Goal: Task Accomplishment & Management: Use online tool/utility

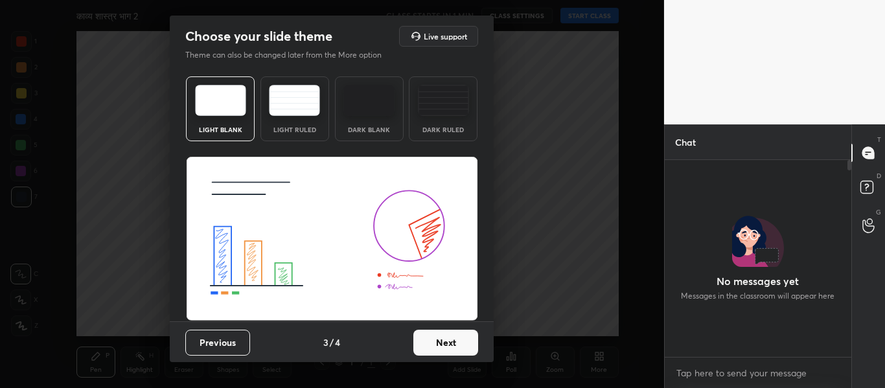
scroll to position [85, 183]
click at [222, 341] on button "Previous" at bounding box center [217, 343] width 65 height 26
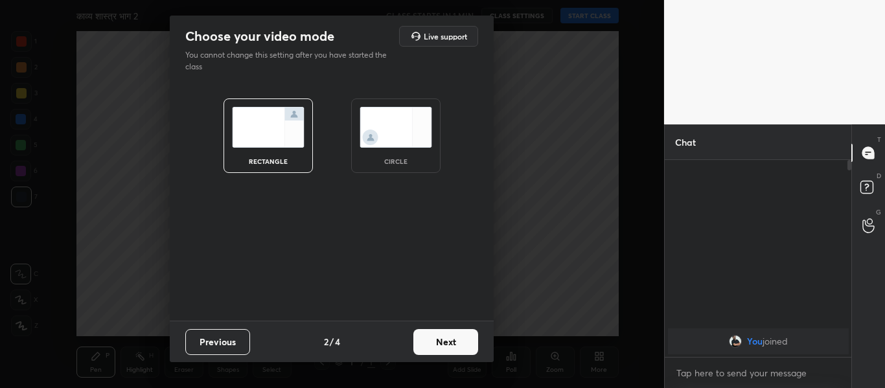
click at [393, 132] on img at bounding box center [396, 127] width 73 height 41
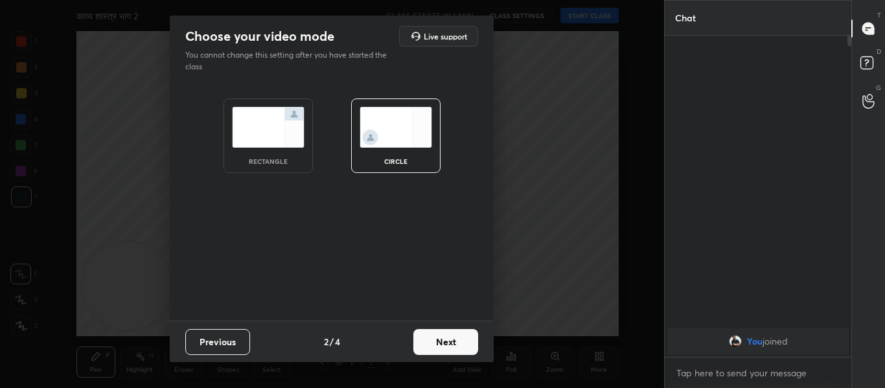
click at [454, 342] on button "Next" at bounding box center [445, 342] width 65 height 26
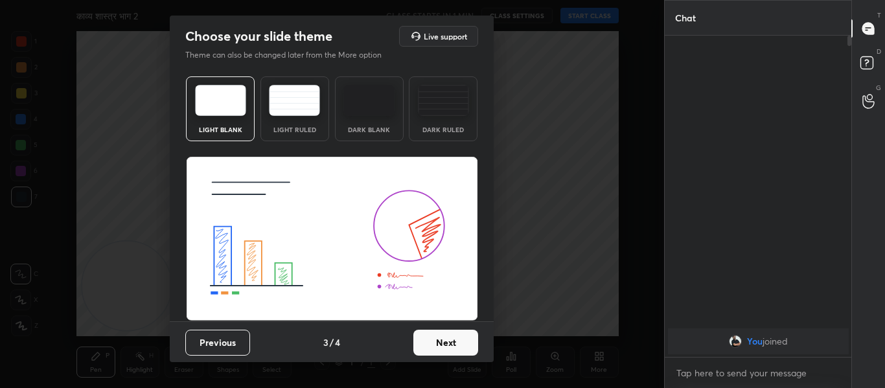
click at [443, 345] on button "Next" at bounding box center [445, 343] width 65 height 26
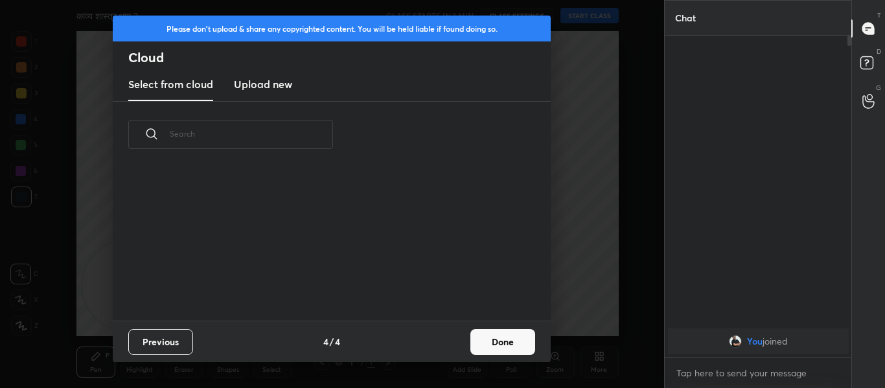
scroll to position [153, 416]
click at [270, 84] on h3 "Upload new" at bounding box center [263, 84] width 58 height 16
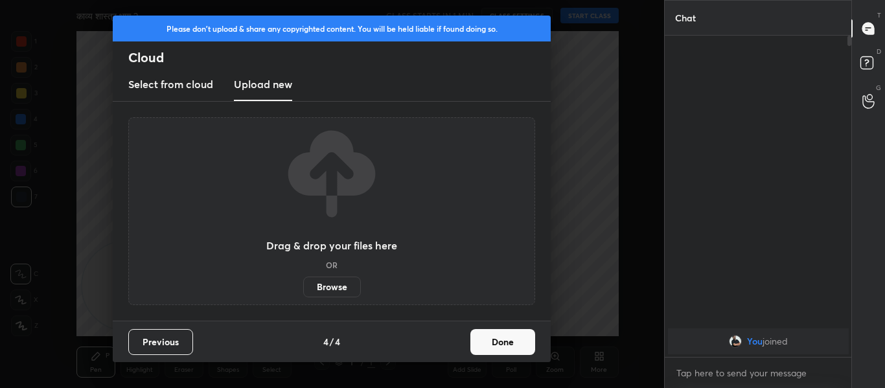
click at [321, 282] on label "Browse" at bounding box center [332, 287] width 58 height 21
click at [303, 282] on input "Browse" at bounding box center [303, 287] width 0 height 21
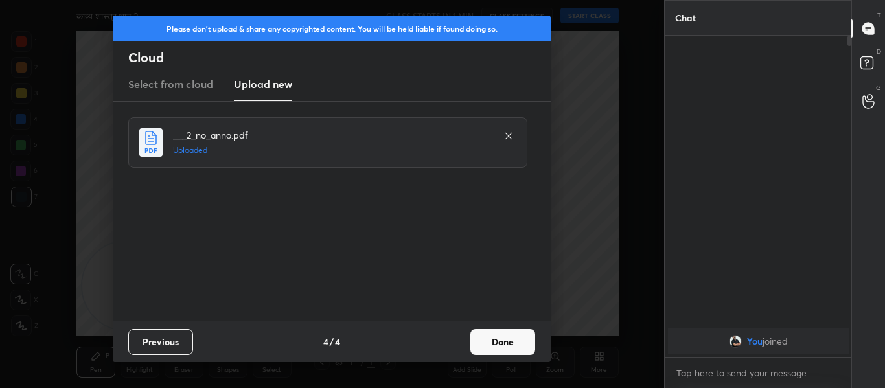
click at [527, 347] on button "Done" at bounding box center [502, 342] width 65 height 26
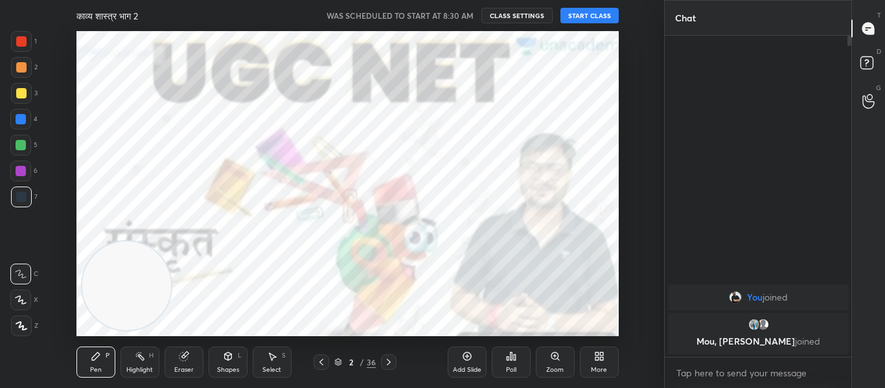
click at [579, 17] on button "START CLASS" at bounding box center [590, 16] width 58 height 16
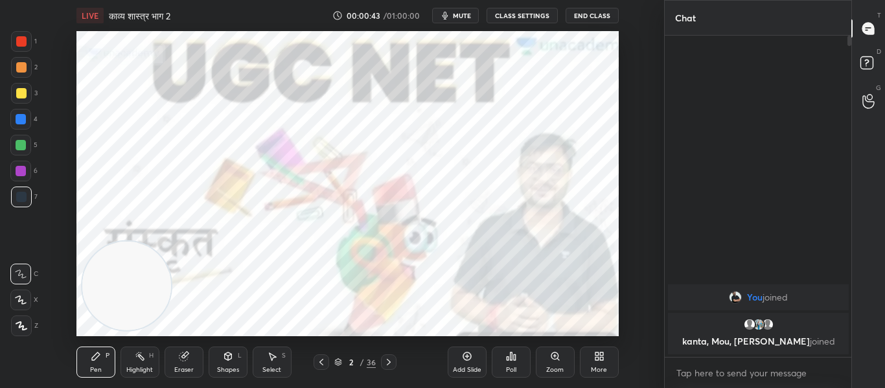
click at [469, 10] on button "mute" at bounding box center [455, 16] width 47 height 16
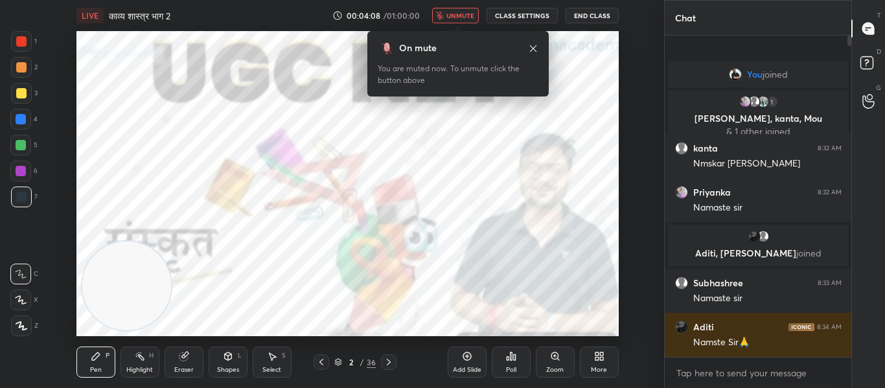
click at [459, 16] on span "unmute" at bounding box center [460, 15] width 28 height 9
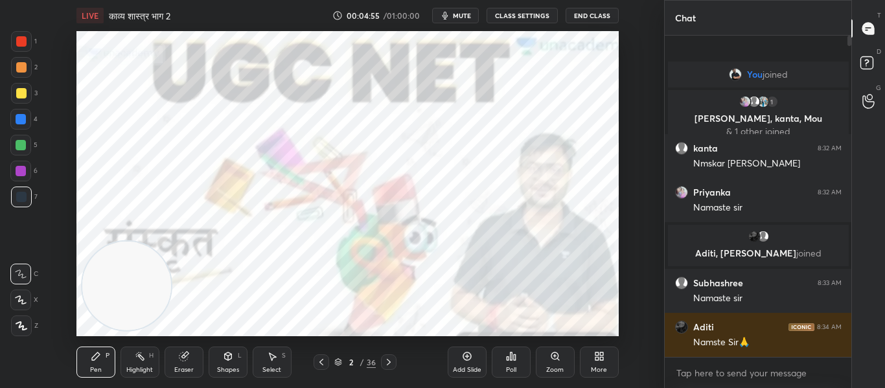
click at [16, 42] on div at bounding box center [21, 41] width 10 height 10
click at [16, 318] on div at bounding box center [21, 326] width 21 height 21
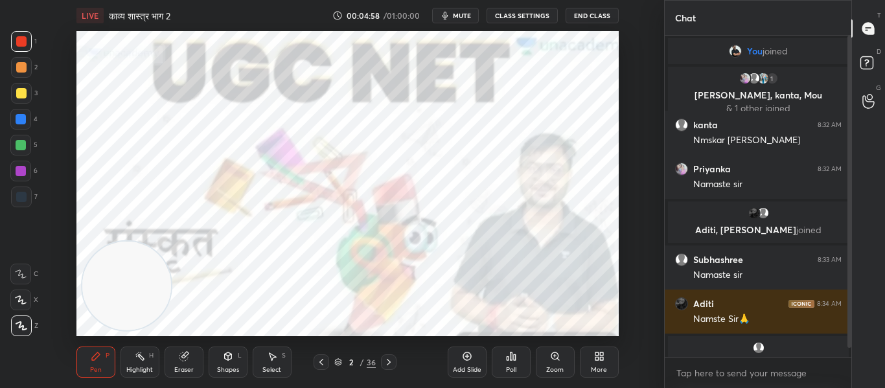
scroll to position [23, 0]
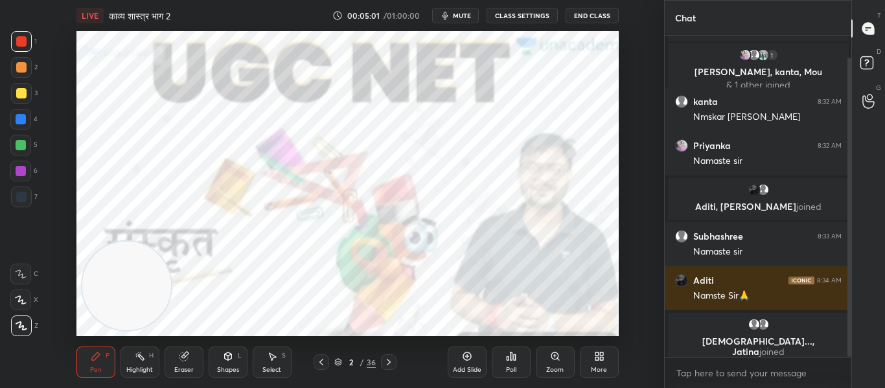
click at [224, 368] on div "Shapes" at bounding box center [228, 370] width 22 height 6
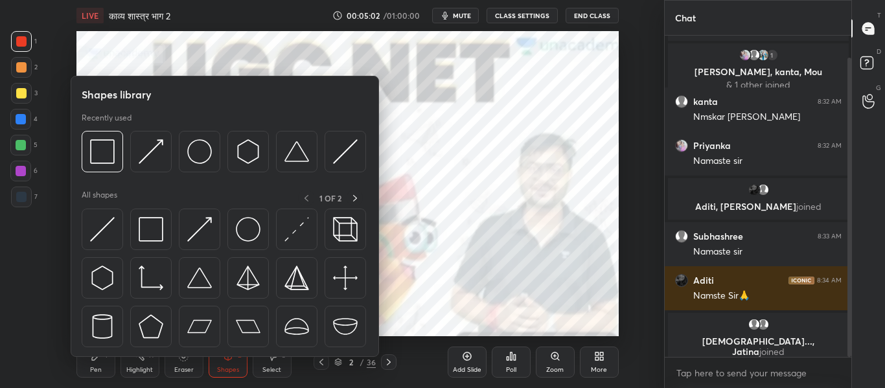
click at [33, 207] on div "7" at bounding box center [24, 200] width 27 height 26
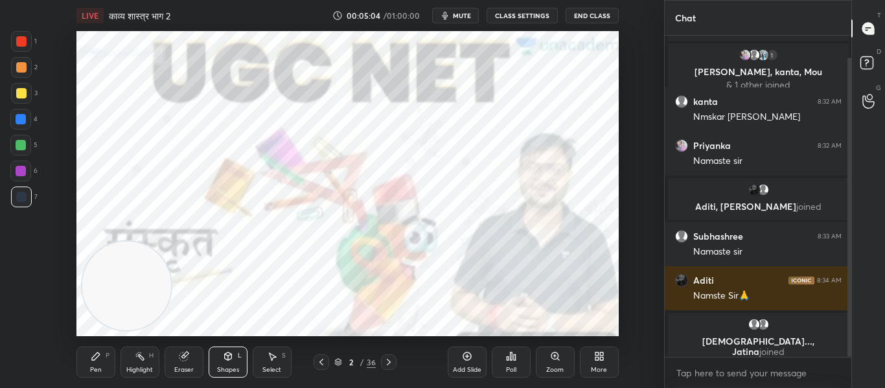
click at [92, 369] on div "Pen" at bounding box center [96, 370] width 12 height 6
click at [22, 325] on icon at bounding box center [22, 325] width 12 height 9
click at [223, 359] on icon at bounding box center [228, 356] width 10 height 10
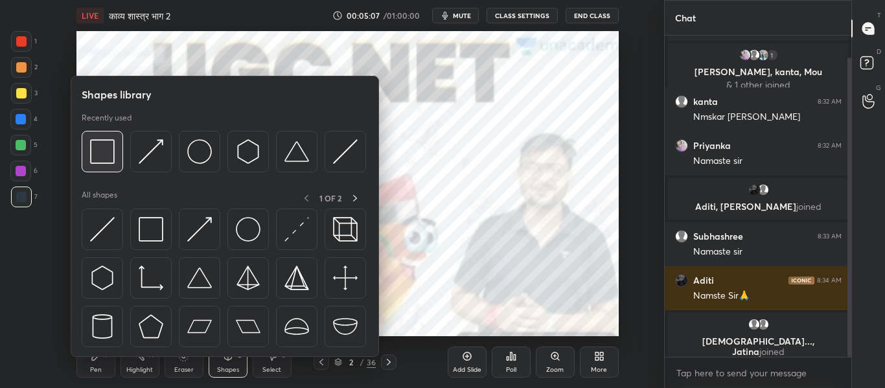
click at [104, 161] on img at bounding box center [102, 151] width 25 height 25
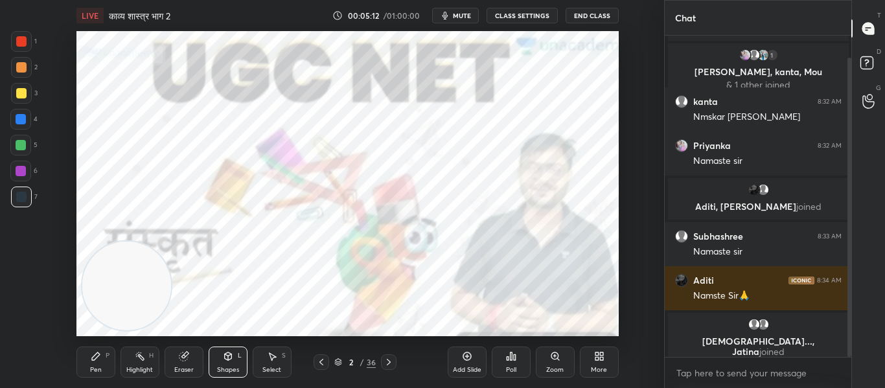
click at [15, 38] on div at bounding box center [21, 41] width 21 height 21
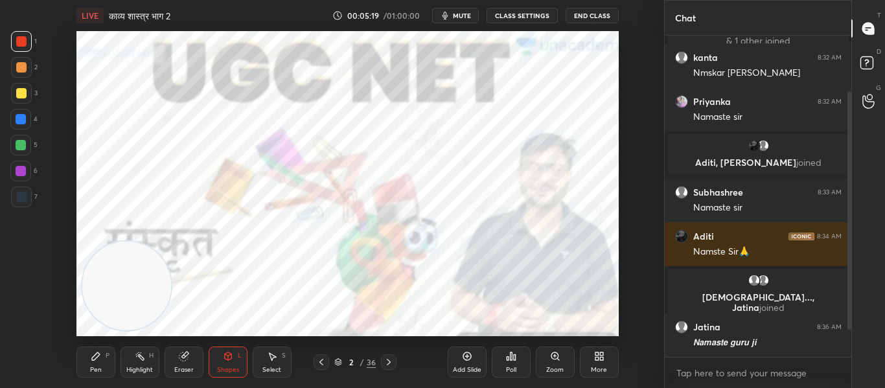
scroll to position [111, 0]
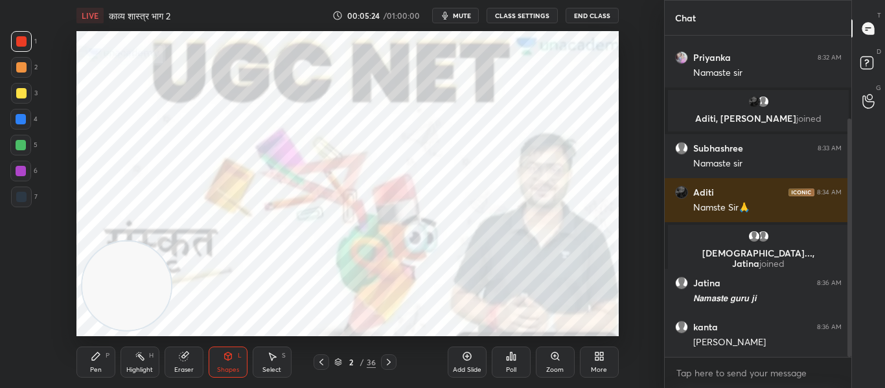
click at [392, 363] on icon at bounding box center [389, 362] width 10 height 10
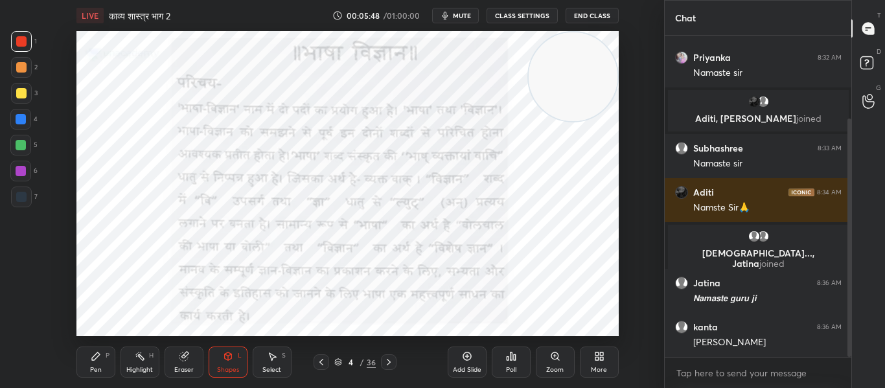
drag, startPoint x: 147, startPoint y: 282, endPoint x: 565, endPoint y: 54, distance: 475.8
click at [590, 66] on video at bounding box center [573, 76] width 89 height 89
click at [22, 200] on div at bounding box center [21, 197] width 10 height 10
click at [25, 117] on div at bounding box center [21, 119] width 10 height 10
drag, startPoint x: 21, startPoint y: 40, endPoint x: 58, endPoint y: 54, distance: 39.8
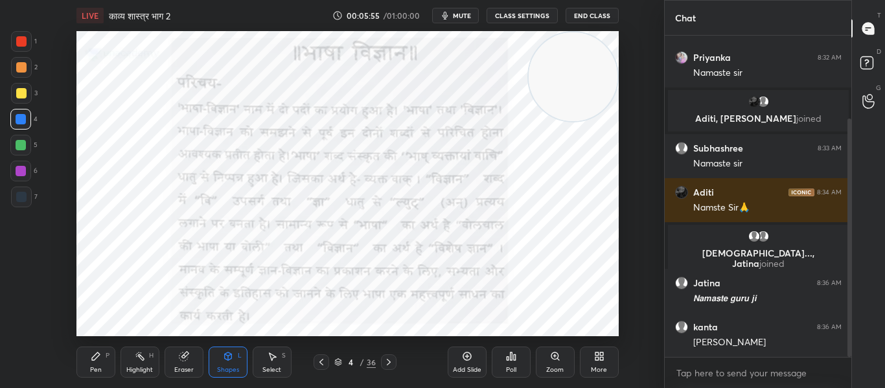
click at [24, 40] on div at bounding box center [21, 41] width 10 height 10
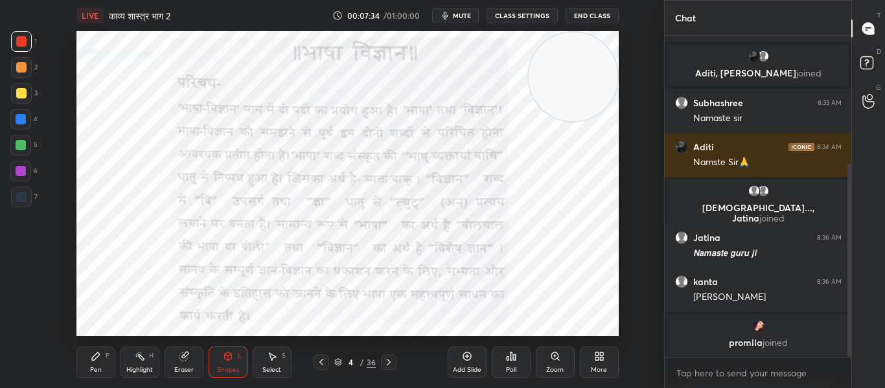
scroll to position [214, 0]
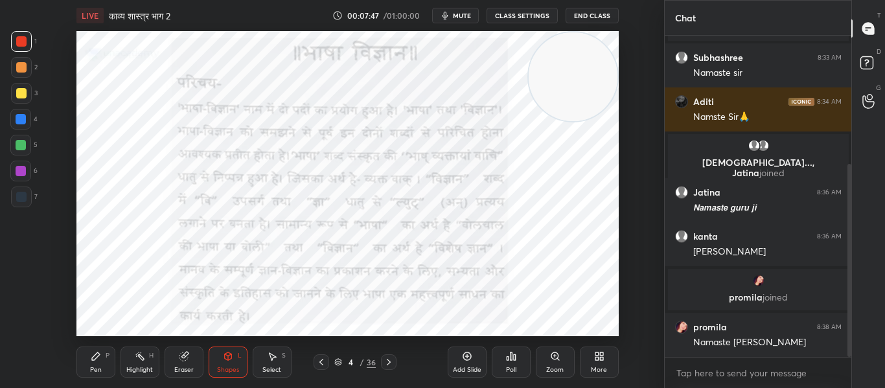
drag, startPoint x: 20, startPoint y: 201, endPoint x: 310, endPoint y: 24, distance: 339.4
click at [21, 201] on div at bounding box center [21, 197] width 10 height 10
click at [387, 364] on icon at bounding box center [389, 362] width 10 height 10
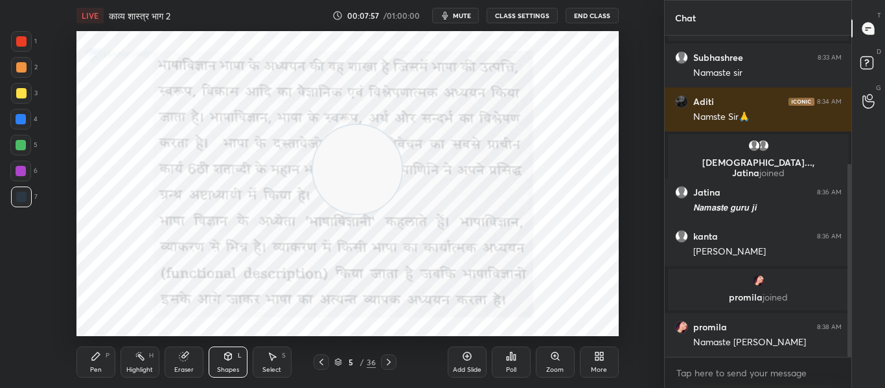
drag, startPoint x: 557, startPoint y: 92, endPoint x: 358, endPoint y: 167, distance: 212.4
click at [358, 167] on video at bounding box center [357, 169] width 89 height 89
click at [29, 34] on div at bounding box center [21, 41] width 21 height 21
drag, startPoint x: 355, startPoint y: 182, endPoint x: 574, endPoint y: 192, distance: 219.2
click at [584, 201] on video at bounding box center [573, 189] width 89 height 89
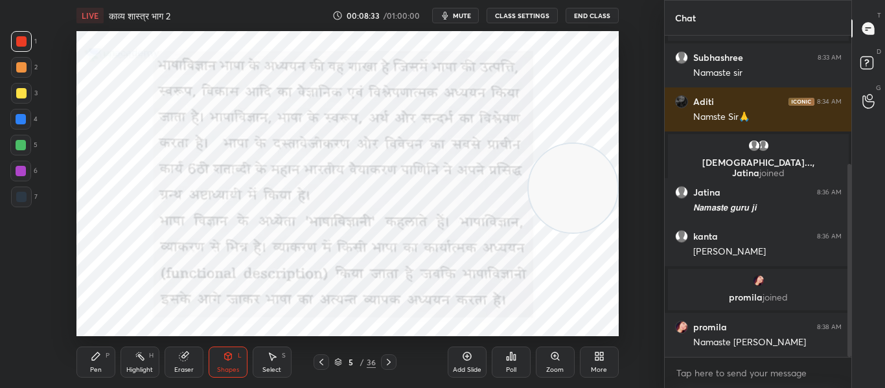
scroll to position [260, 0]
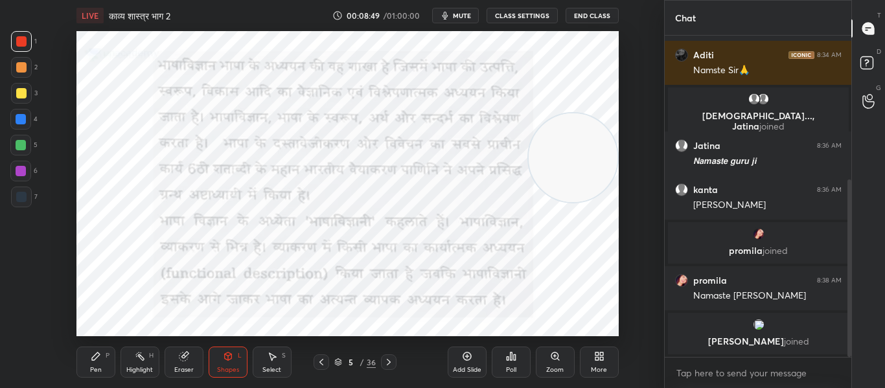
drag, startPoint x: 564, startPoint y: 177, endPoint x: 594, endPoint y: 147, distance: 41.7
click at [594, 147] on video at bounding box center [573, 157] width 89 height 89
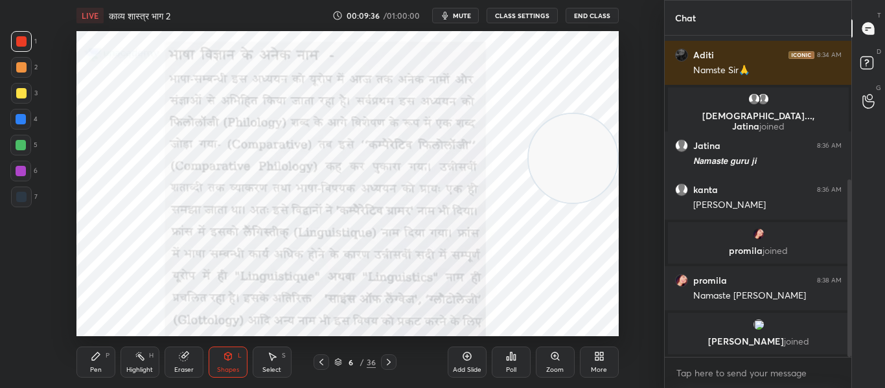
click at [516, 362] on div "Poll" at bounding box center [511, 362] width 39 height 31
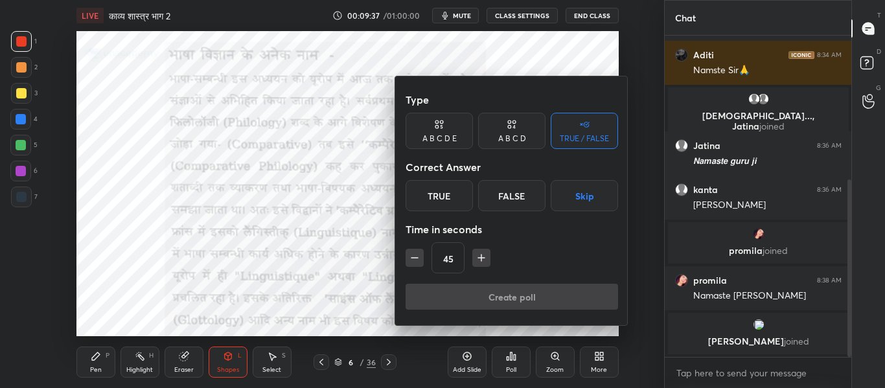
click at [442, 201] on div "True" at bounding box center [439, 195] width 67 height 31
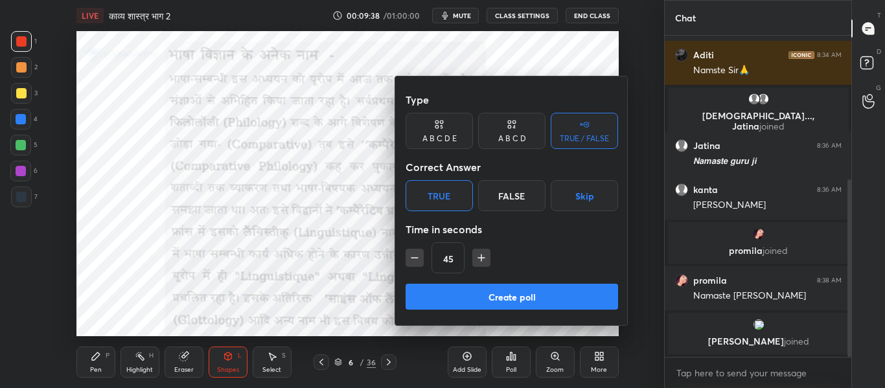
click at [482, 297] on button "Create poll" at bounding box center [512, 297] width 213 height 26
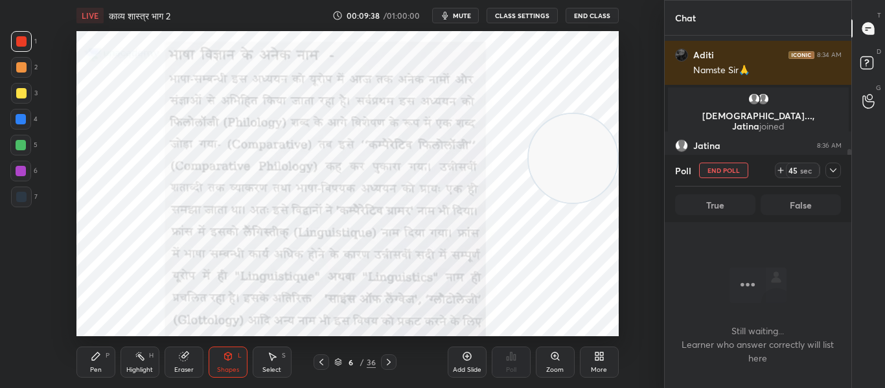
scroll to position [143, 183]
drag, startPoint x: 574, startPoint y: 163, endPoint x: 273, endPoint y: 190, distance: 301.8
click at [266, 189] on video at bounding box center [266, 183] width 89 height 89
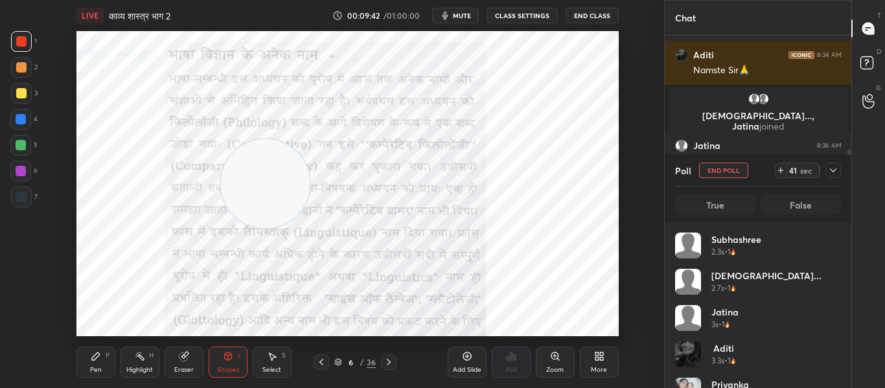
scroll to position [152, 162]
click at [508, 326] on div "Poll" at bounding box center [511, 362] width 39 height 73
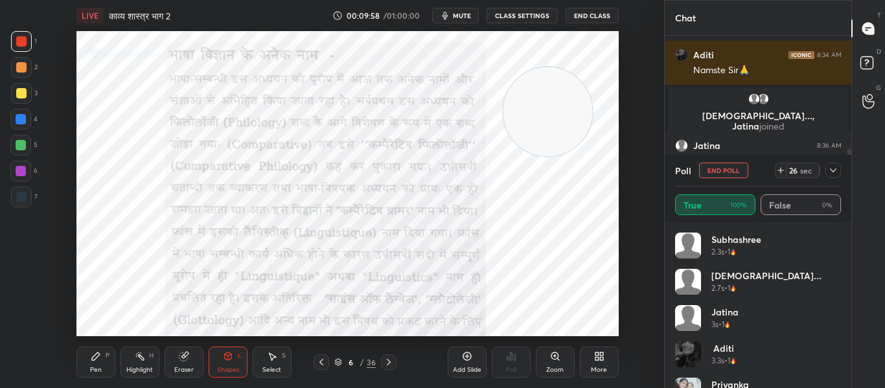
drag, startPoint x: 255, startPoint y: 201, endPoint x: 537, endPoint y: 129, distance: 291.5
click at [537, 129] on video at bounding box center [547, 111] width 89 height 89
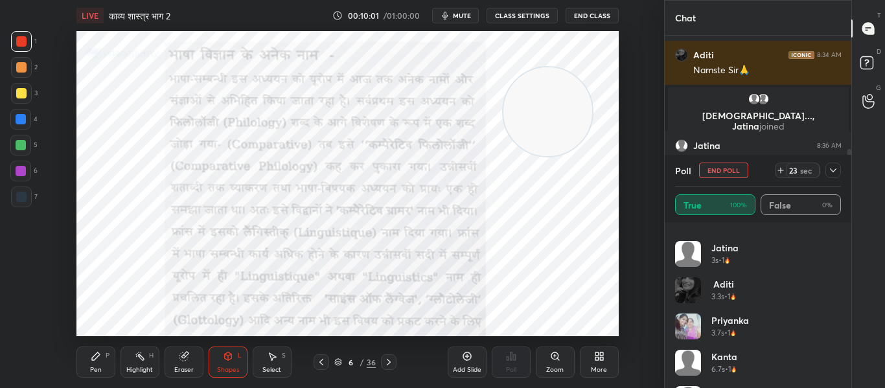
scroll to position [135, 0]
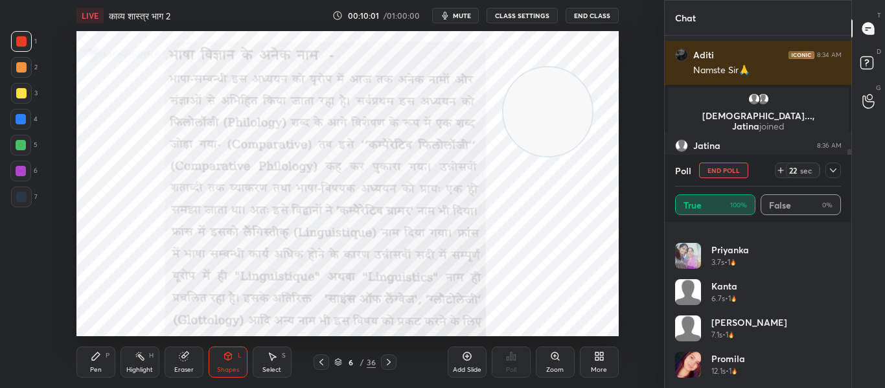
click at [833, 169] on icon at bounding box center [833, 170] width 10 height 10
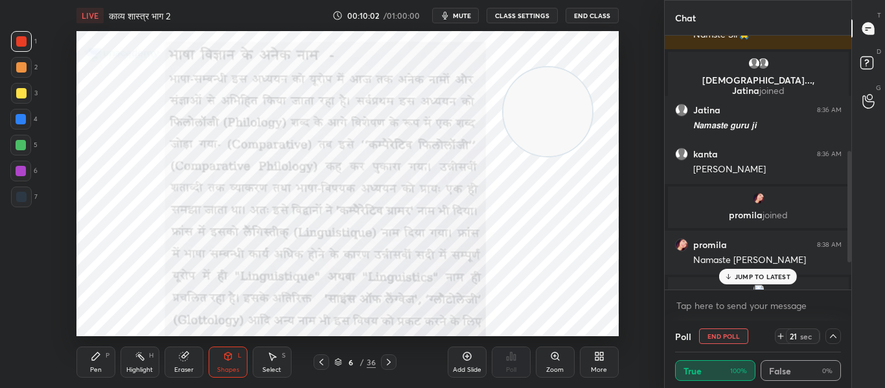
scroll to position [0, 0]
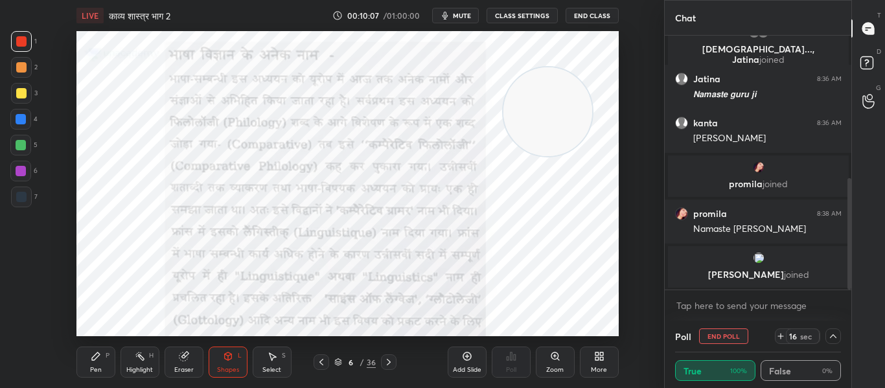
click at [23, 117] on div at bounding box center [21, 119] width 10 height 10
click at [14, 195] on div at bounding box center [21, 197] width 21 height 21
click at [32, 39] on div at bounding box center [21, 41] width 21 height 21
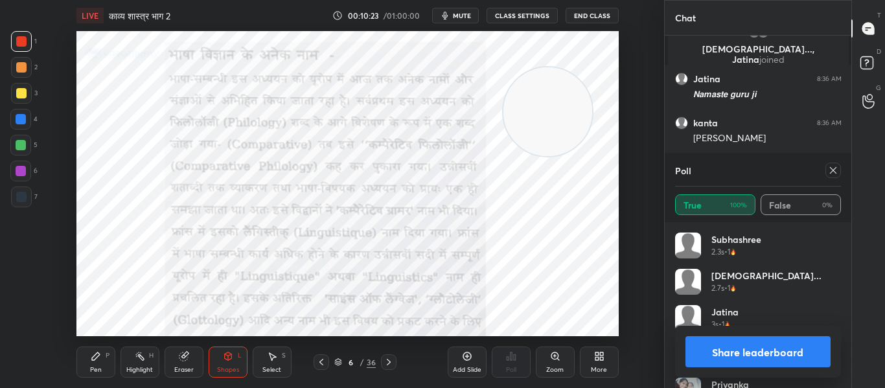
scroll to position [152, 162]
click at [833, 174] on icon at bounding box center [833, 170] width 10 height 10
type textarea "x"
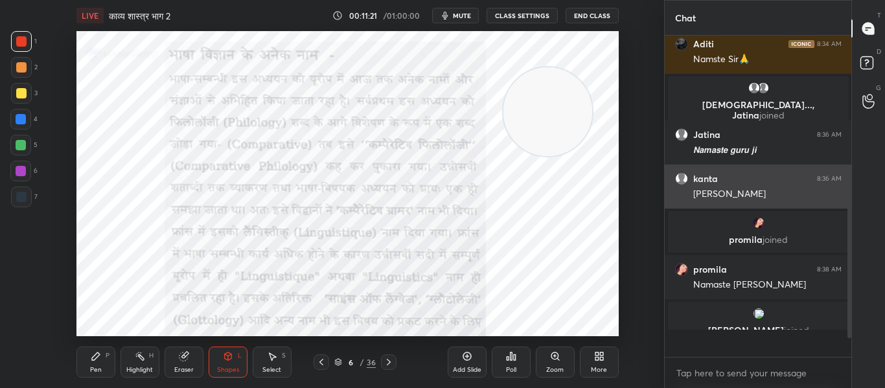
scroll to position [0, 0]
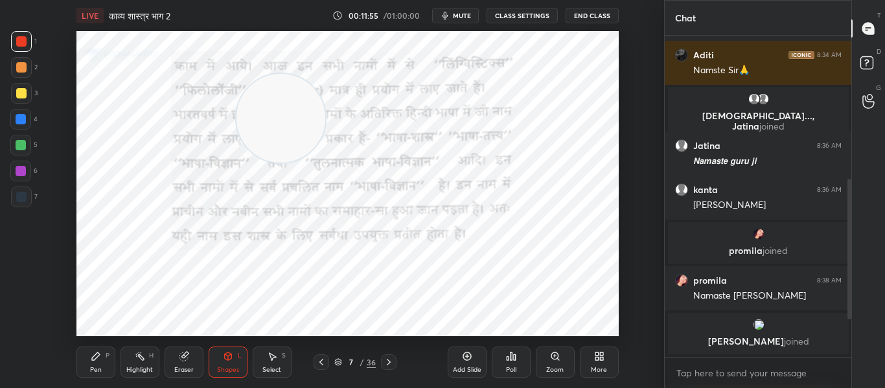
drag, startPoint x: 557, startPoint y: 130, endPoint x: 290, endPoint y: 136, distance: 267.0
click at [290, 136] on video at bounding box center [281, 118] width 89 height 89
drag, startPoint x: 288, startPoint y: 138, endPoint x: 34, endPoint y: 341, distance: 324.5
click at [34, 341] on div "1 2 3 4 5 6 7 C X Z C X Z E E Erase all H H LIVE काव्य शास्त्र भाग 2 00:11:59 /…" at bounding box center [327, 194] width 654 height 388
click at [389, 358] on icon at bounding box center [389, 362] width 10 height 10
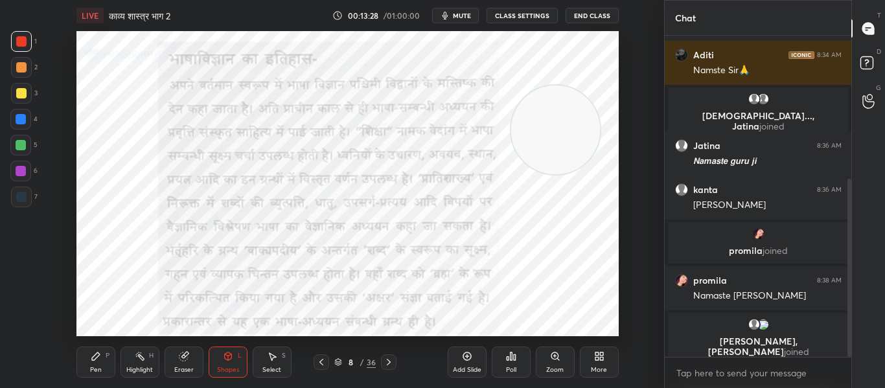
drag, startPoint x: 132, startPoint y: 300, endPoint x: 565, endPoint y: 139, distance: 462.3
click at [565, 139] on video at bounding box center [555, 130] width 89 height 89
click at [386, 364] on icon at bounding box center [389, 362] width 10 height 10
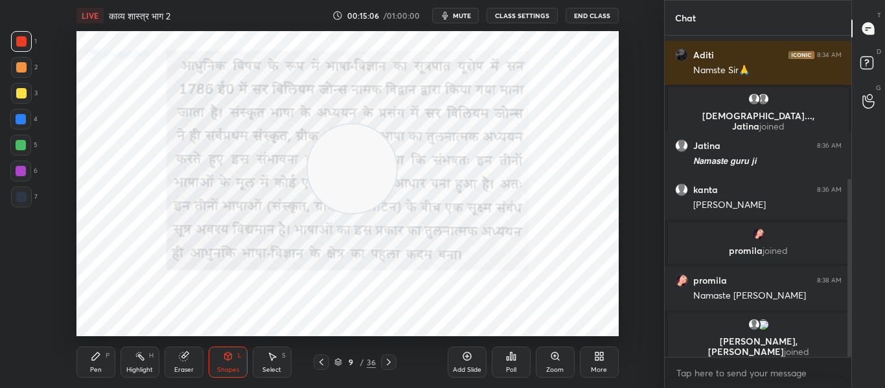
drag, startPoint x: 568, startPoint y: 133, endPoint x: 364, endPoint y: 172, distance: 207.1
click at [364, 172] on video at bounding box center [352, 168] width 89 height 89
drag, startPoint x: 370, startPoint y: 183, endPoint x: 110, endPoint y: 303, distance: 286.5
click at [108, 304] on video at bounding box center [122, 288] width 89 height 89
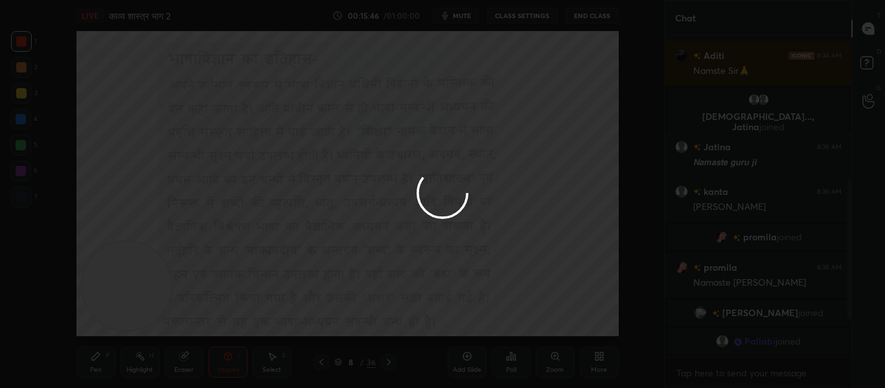
click at [582, 112] on div at bounding box center [442, 194] width 885 height 388
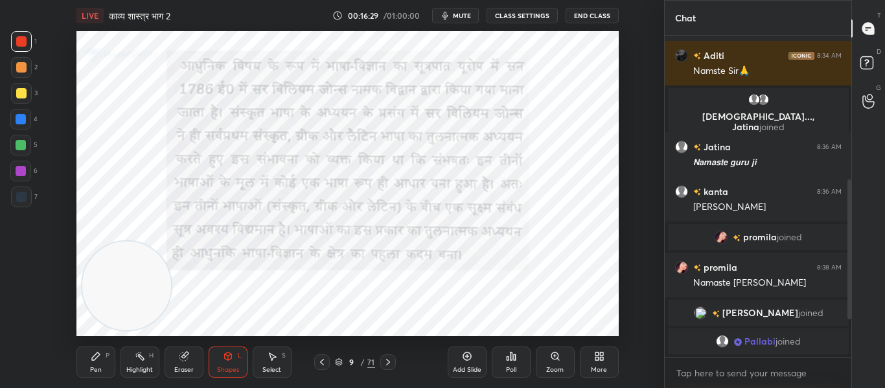
click at [21, 199] on div at bounding box center [21, 197] width 10 height 10
click at [23, 47] on div at bounding box center [21, 41] width 21 height 21
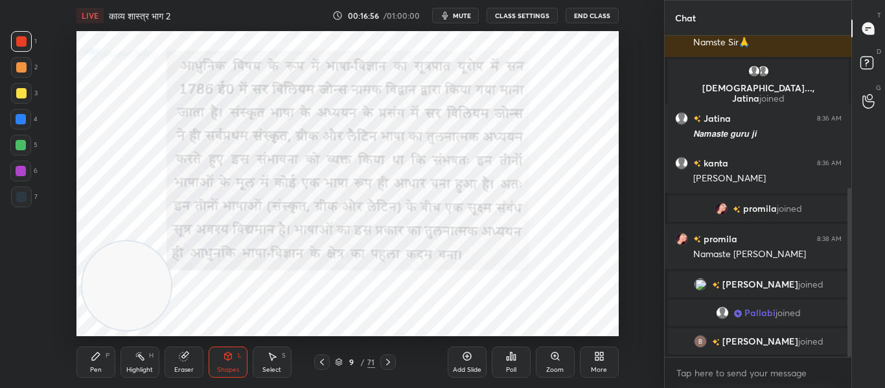
scroll to position [305, 0]
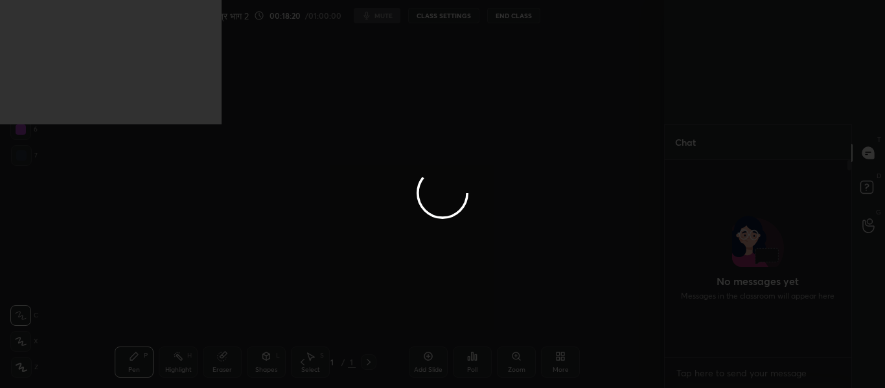
scroll to position [5, 5]
type textarea "x"
click at [634, 38] on div at bounding box center [442, 194] width 885 height 388
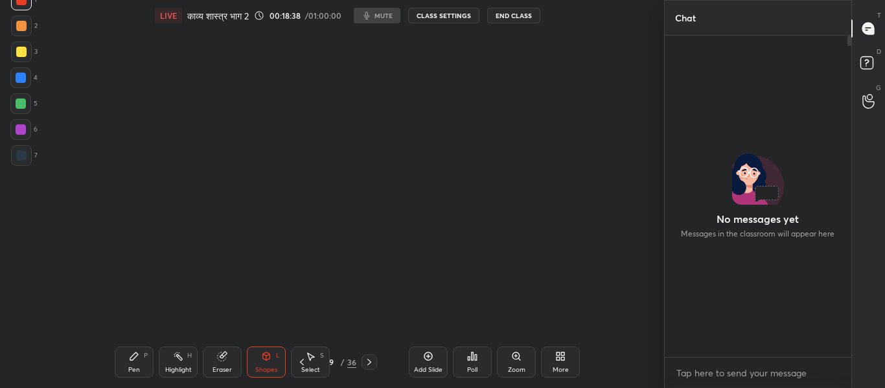
scroll to position [210, 183]
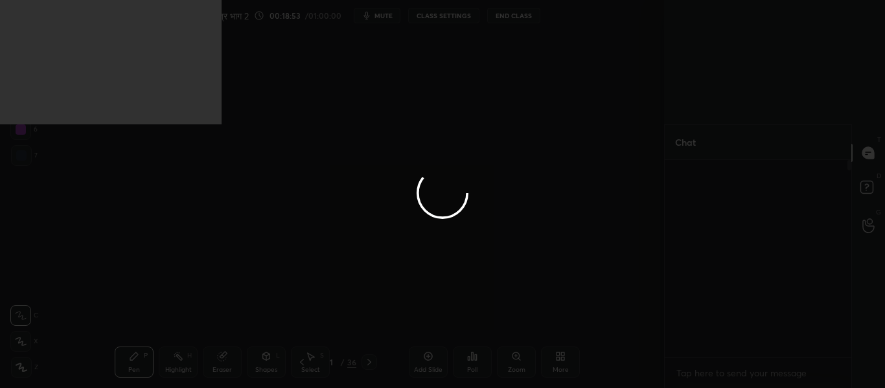
scroll to position [0, 1]
type textarea "x"
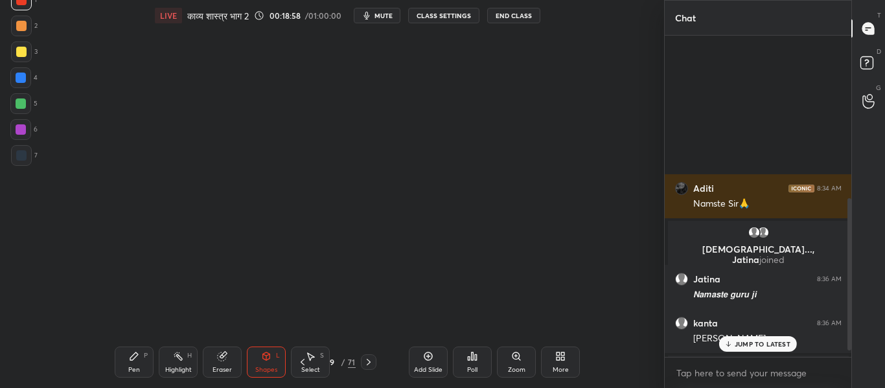
scroll to position [358, 0]
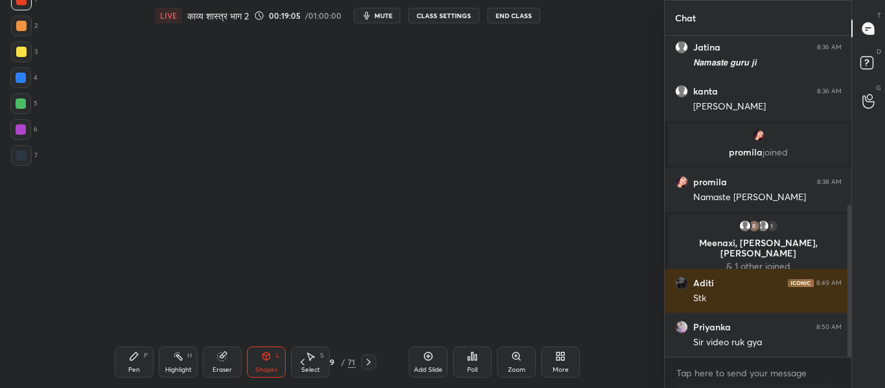
click at [569, 367] on div "More" at bounding box center [561, 370] width 16 height 6
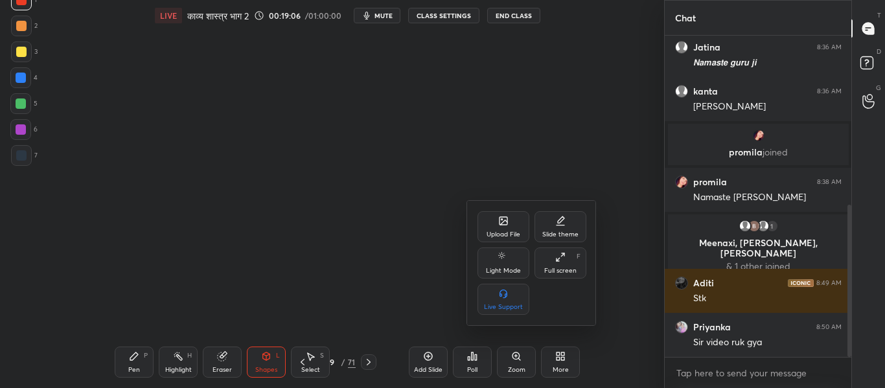
click at [502, 229] on div "Upload File" at bounding box center [504, 226] width 52 height 31
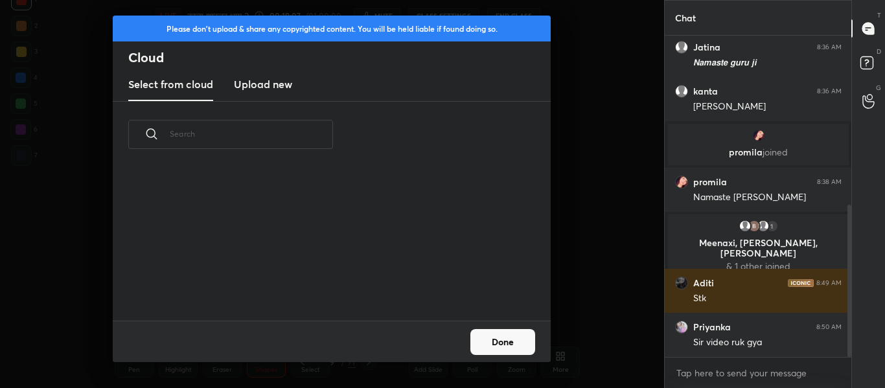
scroll to position [153, 416]
click at [275, 88] on h3 "Upload new" at bounding box center [263, 84] width 58 height 16
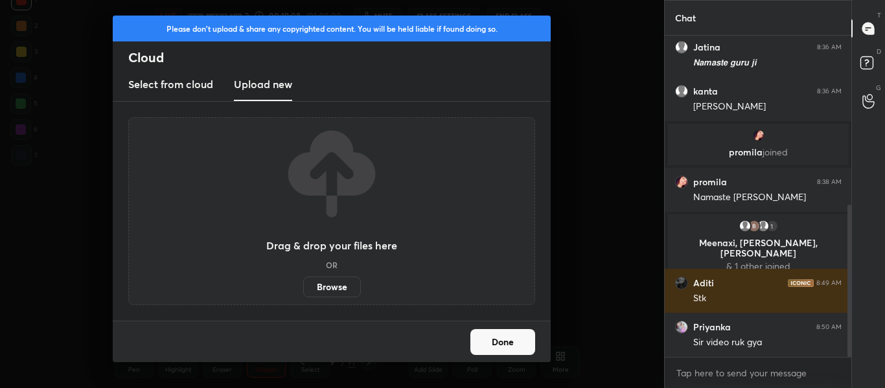
click at [334, 290] on label "Browse" at bounding box center [332, 287] width 58 height 21
click at [303, 290] on input "Browse" at bounding box center [303, 287] width 0 height 21
click at [520, 338] on button "Done" at bounding box center [502, 342] width 65 height 26
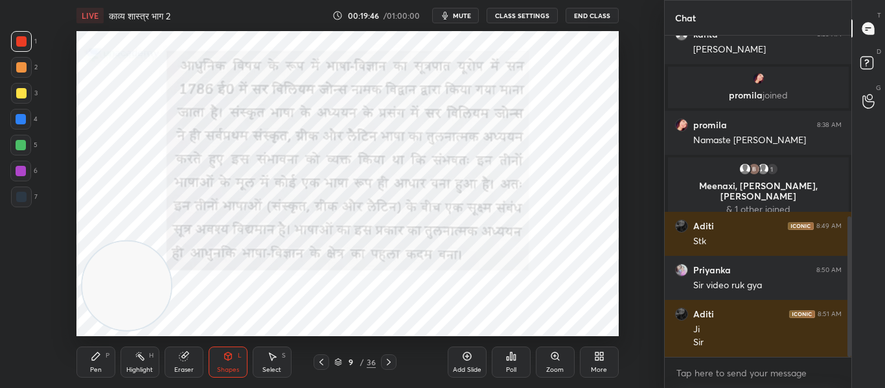
scroll to position [459, 0]
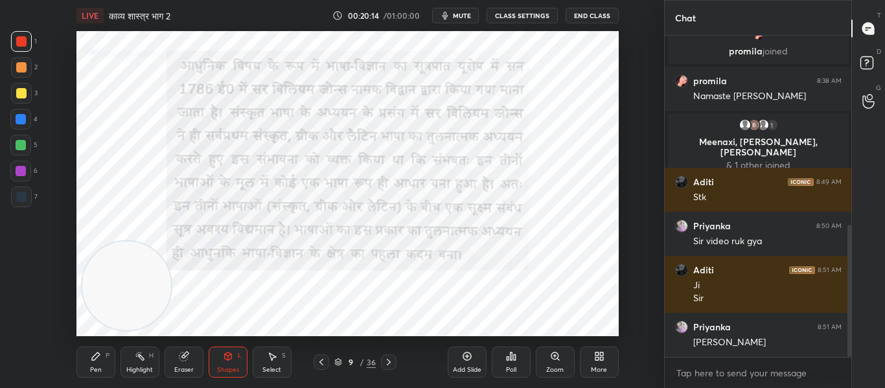
click at [387, 358] on icon at bounding box center [389, 362] width 10 height 10
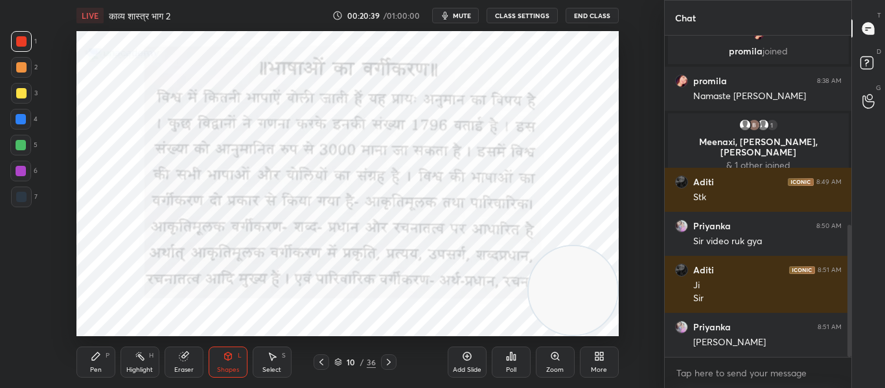
drag, startPoint x: 116, startPoint y: 294, endPoint x: 575, endPoint y: 319, distance: 460.1
click at [575, 319] on video at bounding box center [573, 290] width 89 height 89
drag, startPoint x: 590, startPoint y: 285, endPoint x: 592, endPoint y: 309, distance: 24.1
click at [592, 309] on video at bounding box center [573, 290] width 89 height 89
drag, startPoint x: 564, startPoint y: 279, endPoint x: 590, endPoint y: 57, distance: 223.0
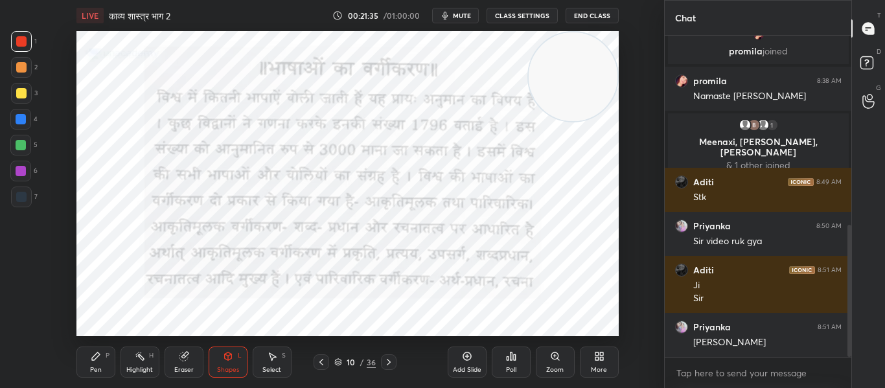
click at [589, 51] on video at bounding box center [573, 76] width 89 height 89
click at [389, 358] on icon at bounding box center [389, 362] width 10 height 10
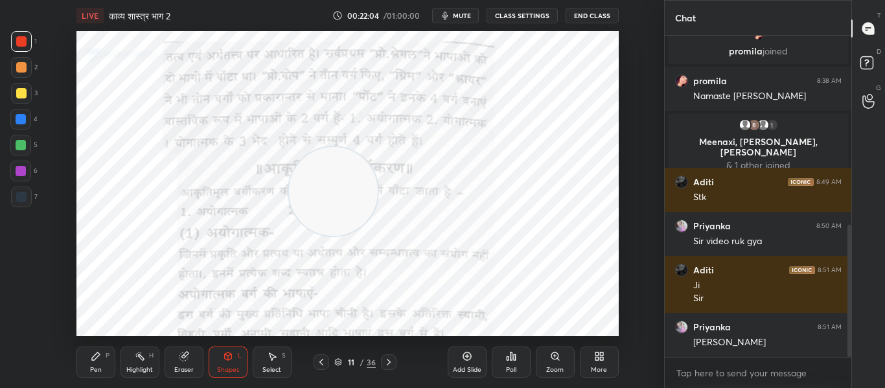
drag, startPoint x: 561, startPoint y: 83, endPoint x: 314, endPoint y: 178, distance: 265.0
click at [321, 198] on video at bounding box center [333, 191] width 89 height 89
drag, startPoint x: 345, startPoint y: 211, endPoint x: 585, endPoint y: 207, distance: 240.4
click at [585, 207] on video at bounding box center [572, 188] width 89 height 89
drag, startPoint x: 562, startPoint y: 195, endPoint x: 562, endPoint y: 43, distance: 151.6
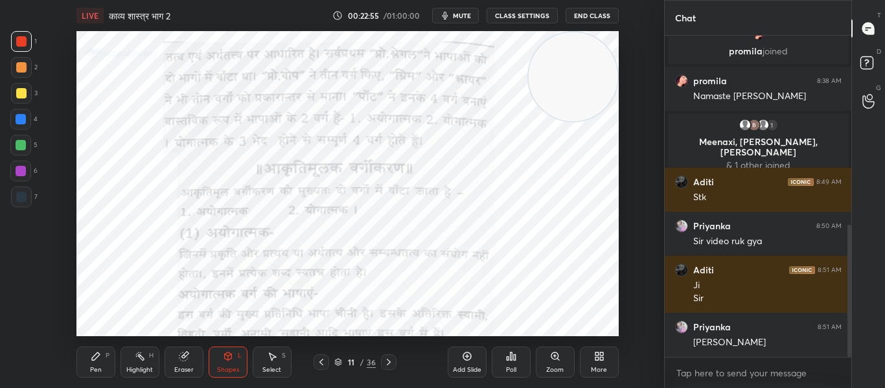
click at [562, 43] on video at bounding box center [573, 76] width 89 height 89
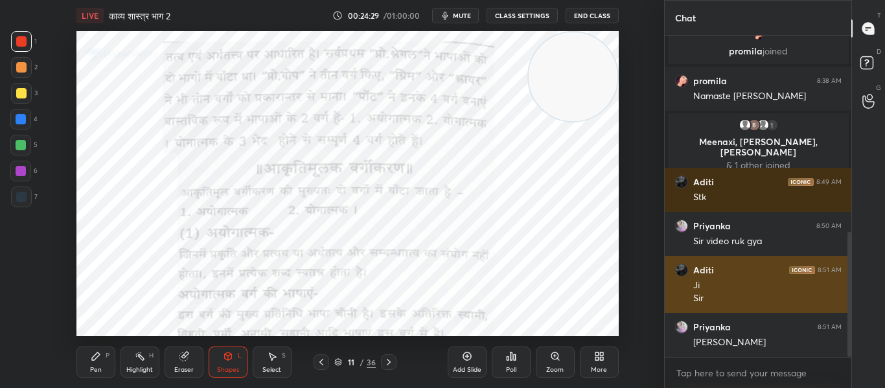
scroll to position [505, 0]
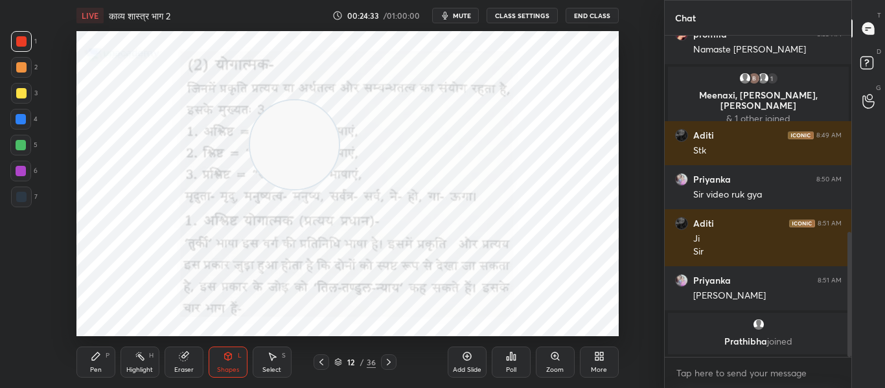
drag, startPoint x: 565, startPoint y: 80, endPoint x: 300, endPoint y: 145, distance: 272.8
click at [300, 145] on video at bounding box center [294, 144] width 89 height 89
drag, startPoint x: 323, startPoint y: 143, endPoint x: 584, endPoint y: 76, distance: 268.9
click at [584, 76] on video at bounding box center [573, 78] width 89 height 89
drag, startPoint x: 552, startPoint y: 100, endPoint x: 563, endPoint y: 98, distance: 11.3
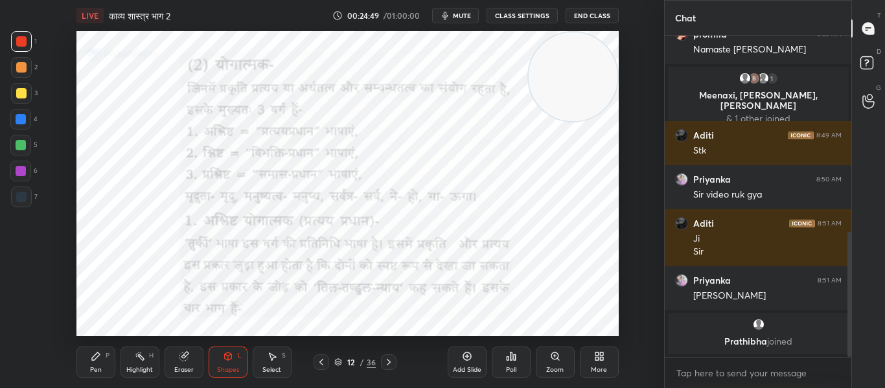
click at [563, 98] on video at bounding box center [573, 76] width 89 height 89
drag, startPoint x: 574, startPoint y: 63, endPoint x: 604, endPoint y: 139, distance: 82.1
click at [604, 139] on video at bounding box center [573, 153] width 89 height 89
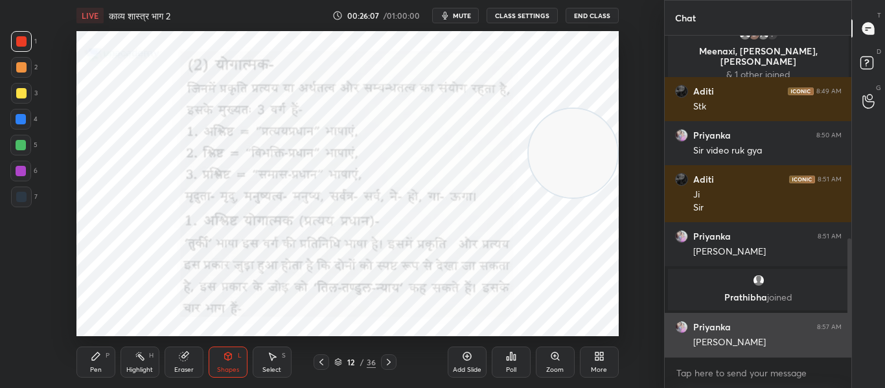
click at [717, 324] on h6 "Priyanka" at bounding box center [712, 327] width 38 height 12
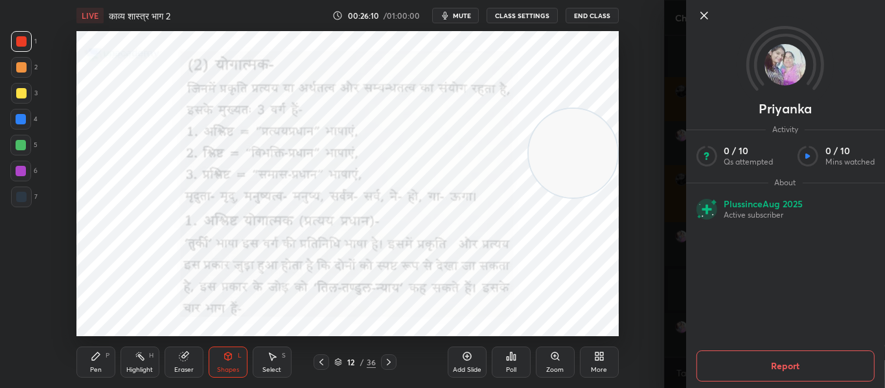
click at [682, 155] on div "Priyanka Activity 0 / 10 Qs attempted 0 / 10 Mins watched About Plus since [DAT…" at bounding box center [775, 194] width 222 height 388
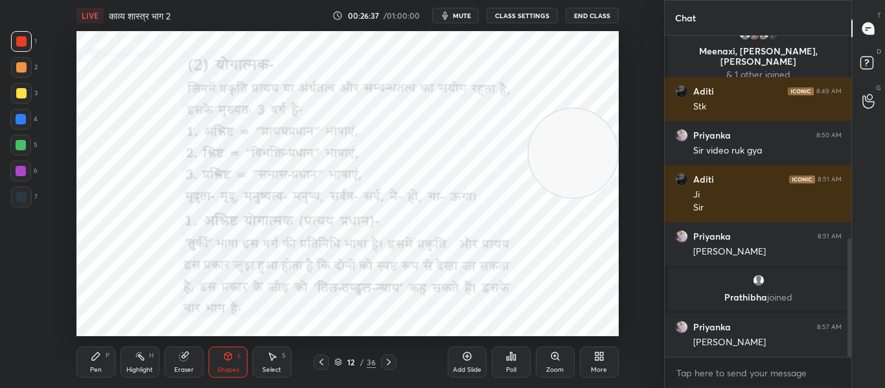
click at [387, 365] on icon at bounding box center [389, 362] width 10 height 10
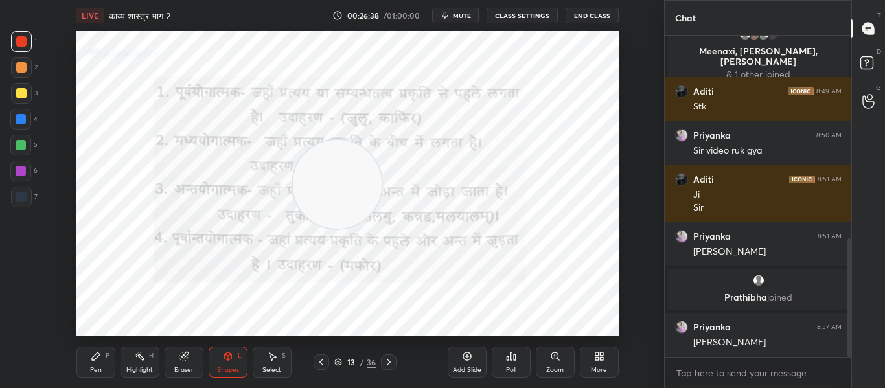
drag, startPoint x: 583, startPoint y: 162, endPoint x: 347, endPoint y: 193, distance: 237.9
click at [347, 193] on video at bounding box center [337, 184] width 89 height 89
drag, startPoint x: 355, startPoint y: 192, endPoint x: 618, endPoint y: 340, distance: 301.2
click at [618, 340] on div "LIVE काव्य शास्त्र भाग 2 00:26:43 / 01:00:00 mute CLASS SETTINGS End Class Sett…" at bounding box center [347, 194] width 612 height 388
drag, startPoint x: 561, startPoint y: 292, endPoint x: 570, endPoint y: 290, distance: 9.2
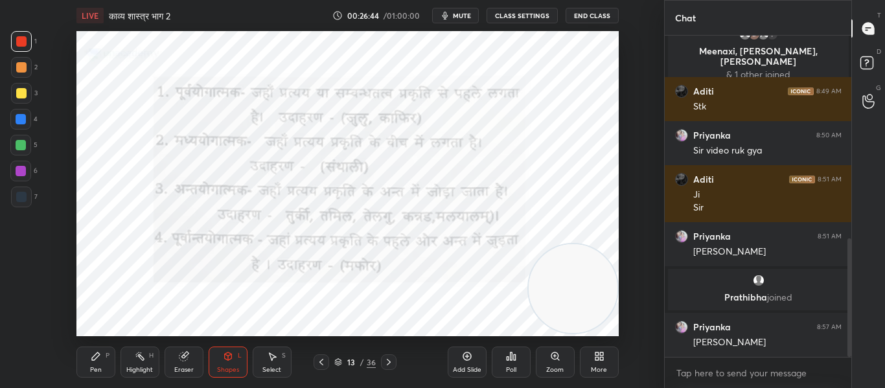
click at [570, 290] on video at bounding box center [573, 288] width 89 height 89
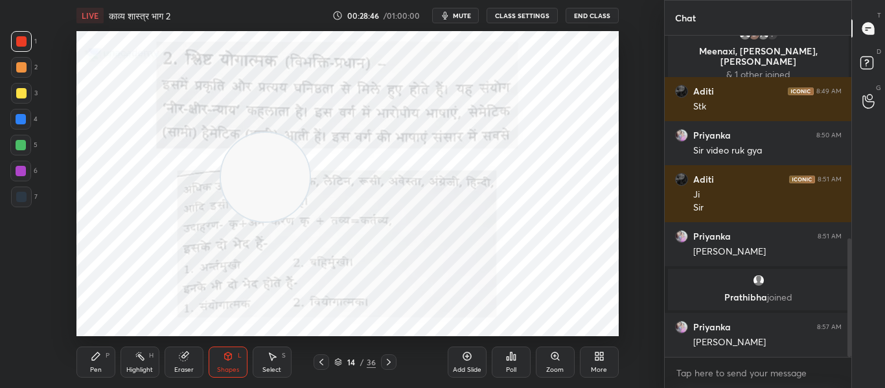
drag, startPoint x: 586, startPoint y: 284, endPoint x: 277, endPoint y: 172, distance: 329.0
click at [277, 172] on video at bounding box center [265, 177] width 89 height 89
click at [514, 327] on div "LIVE काव्य शास्त्र भाग 2 00:28:51 / 01:00:00 mute CLASS SETTINGS End Class Sett…" at bounding box center [347, 194] width 612 height 388
drag, startPoint x: 268, startPoint y: 197, endPoint x: 611, endPoint y: 274, distance: 351.3
click at [611, 274] on video at bounding box center [573, 253] width 89 height 89
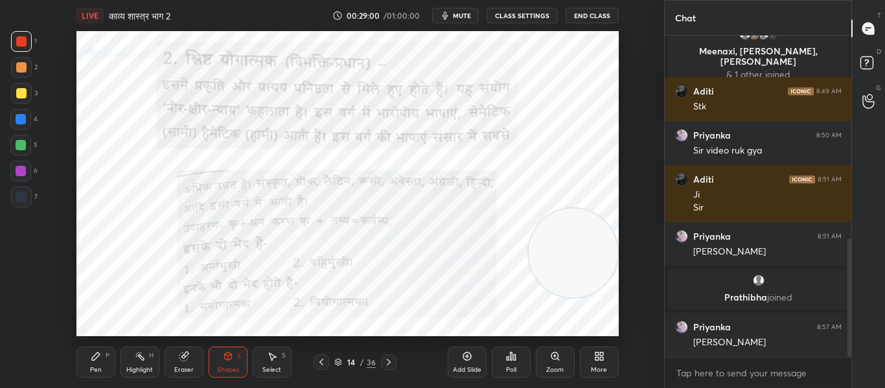
drag, startPoint x: 16, startPoint y: 194, endPoint x: 23, endPoint y: 190, distance: 7.6
click at [17, 194] on div at bounding box center [21, 197] width 10 height 10
drag, startPoint x: 21, startPoint y: 121, endPoint x: 50, endPoint y: 111, distance: 29.9
click at [22, 121] on div at bounding box center [21, 119] width 10 height 10
drag, startPoint x: 17, startPoint y: 199, endPoint x: 60, endPoint y: 145, distance: 69.1
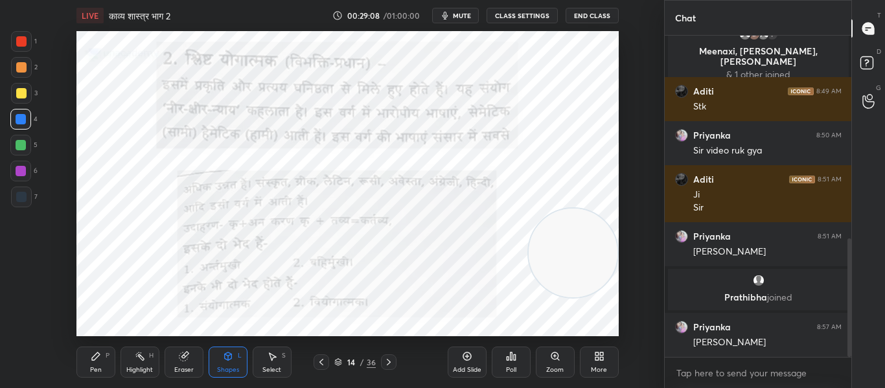
click at [18, 198] on div at bounding box center [21, 197] width 10 height 10
click at [18, 112] on div at bounding box center [20, 119] width 21 height 21
click at [11, 42] on div at bounding box center [21, 41] width 21 height 21
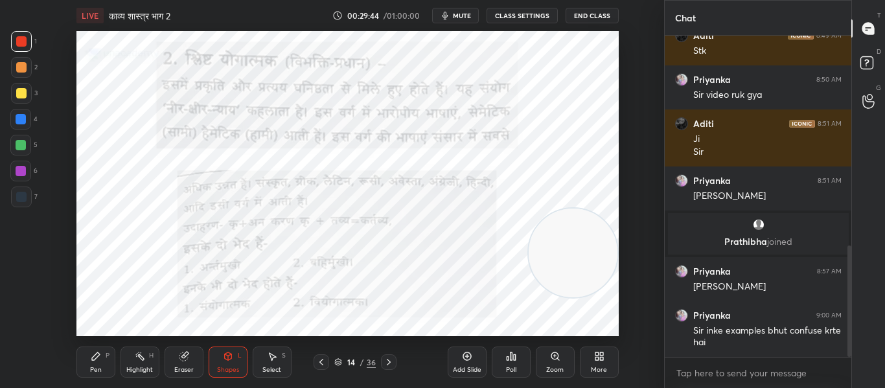
scroll to position [649, 0]
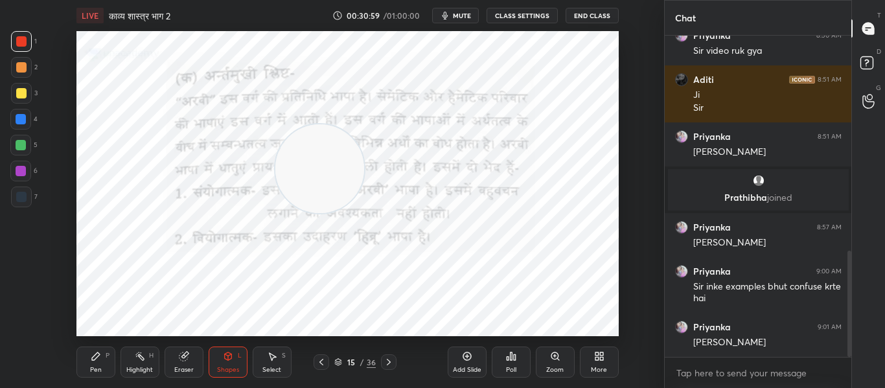
drag, startPoint x: 559, startPoint y: 246, endPoint x: 305, endPoint y: 162, distance: 267.0
click at [305, 162] on video at bounding box center [319, 168] width 89 height 89
drag, startPoint x: 319, startPoint y: 179, endPoint x: 75, endPoint y: 301, distance: 272.1
click at [75, 301] on div "Setting up your live class Poll for secs No correct answer Start poll" at bounding box center [347, 183] width 612 height 305
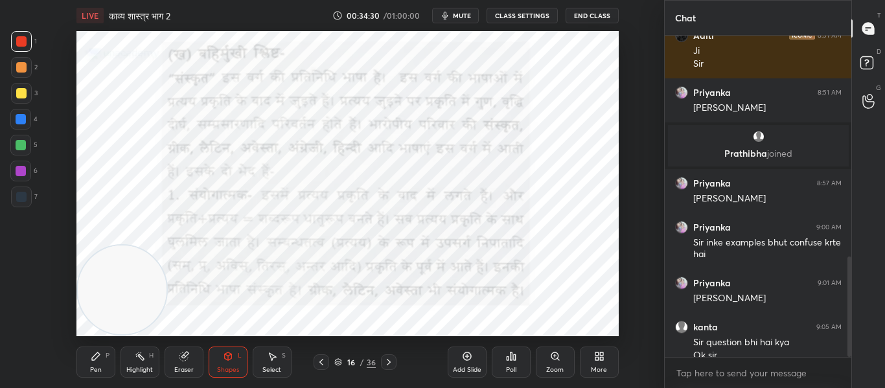
scroll to position [706, 0]
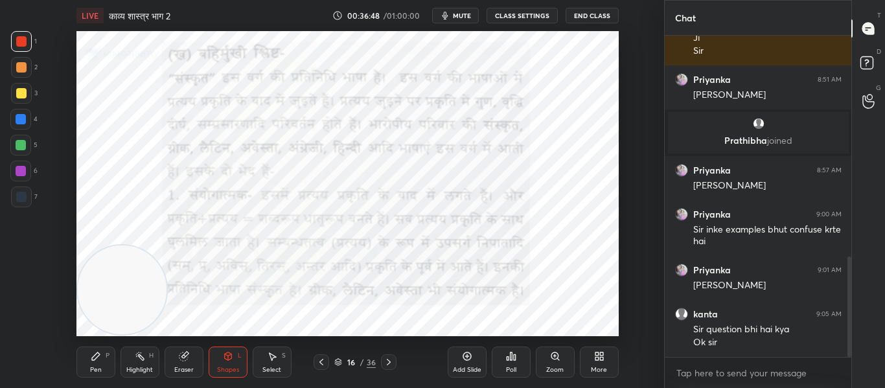
click at [512, 362] on div "Poll" at bounding box center [511, 362] width 39 height 31
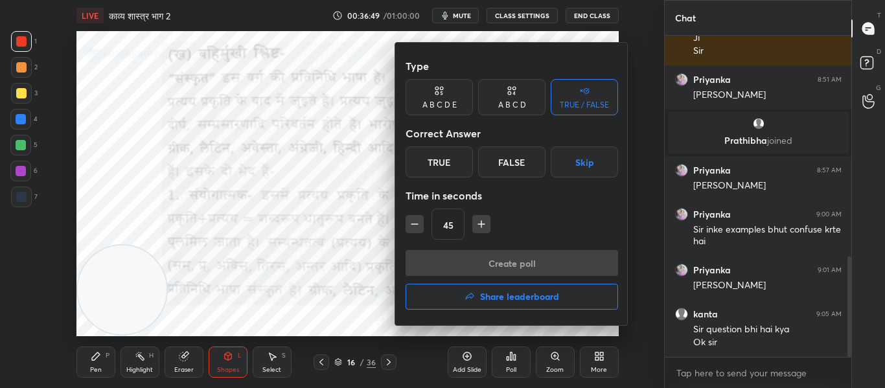
click at [441, 164] on div "True" at bounding box center [439, 161] width 67 height 31
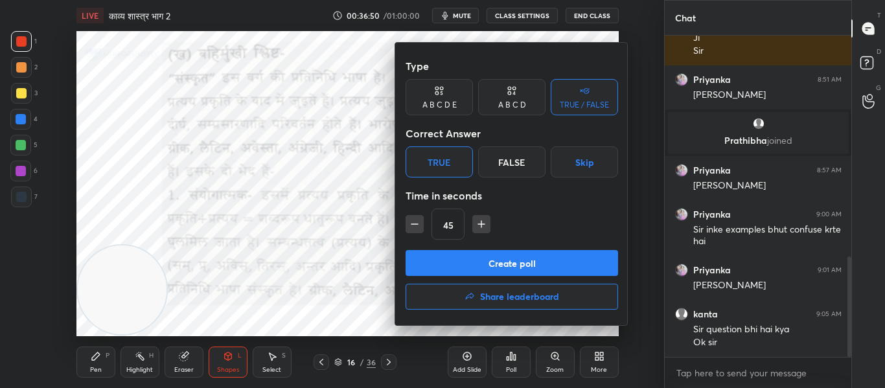
click at [468, 265] on button "Create poll" at bounding box center [512, 263] width 213 height 26
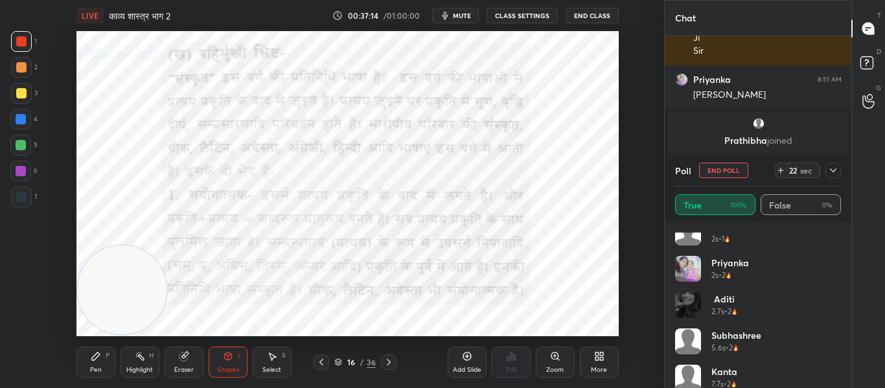
scroll to position [26, 0]
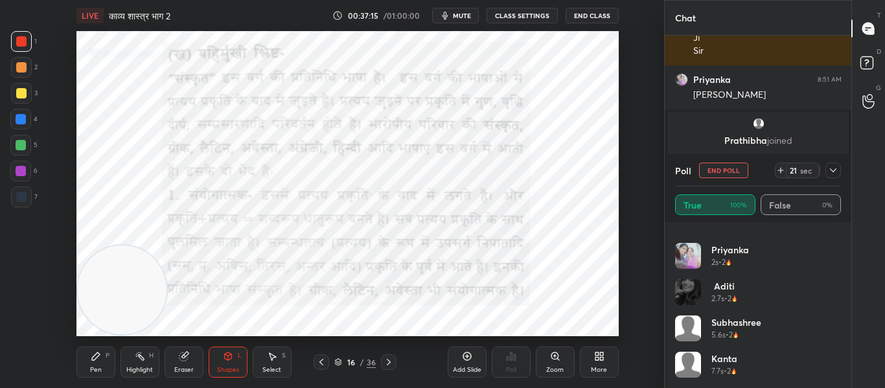
click at [837, 175] on icon at bounding box center [833, 170] width 10 height 10
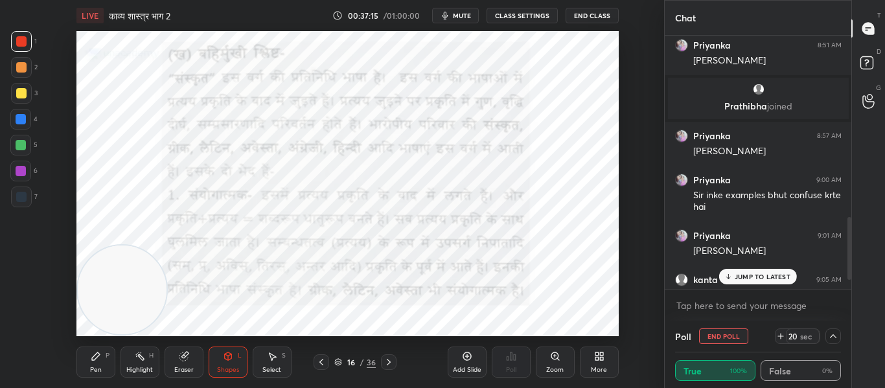
scroll to position [774, 0]
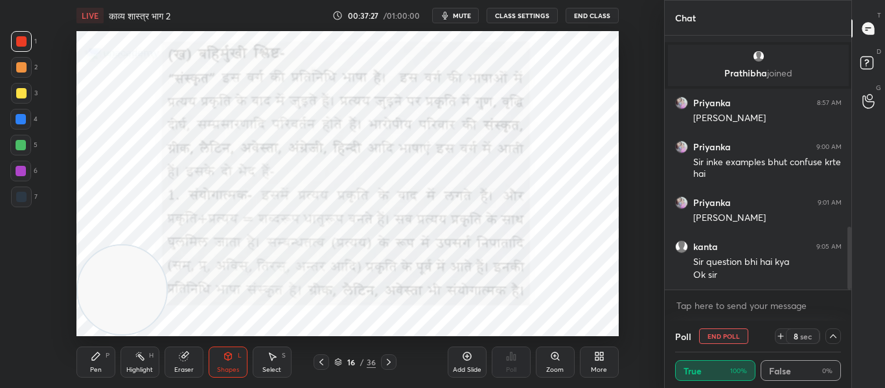
click at [472, 10] on button "mute" at bounding box center [455, 16] width 47 height 16
click at [474, 12] on span "unmute" at bounding box center [460, 15] width 28 height 9
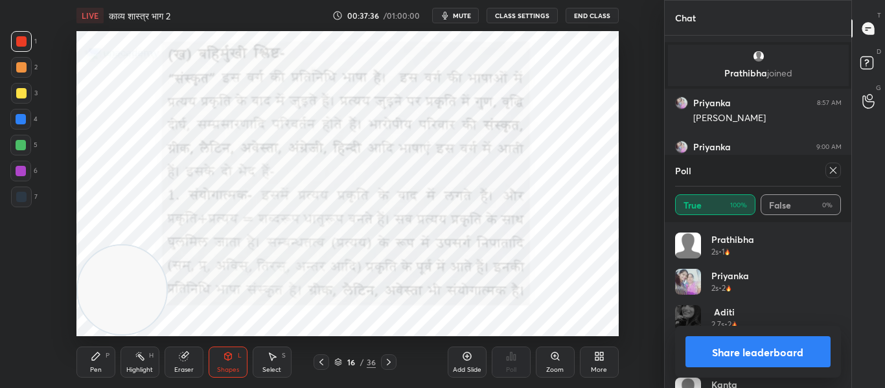
scroll to position [152, 162]
click at [837, 170] on icon at bounding box center [833, 170] width 10 height 10
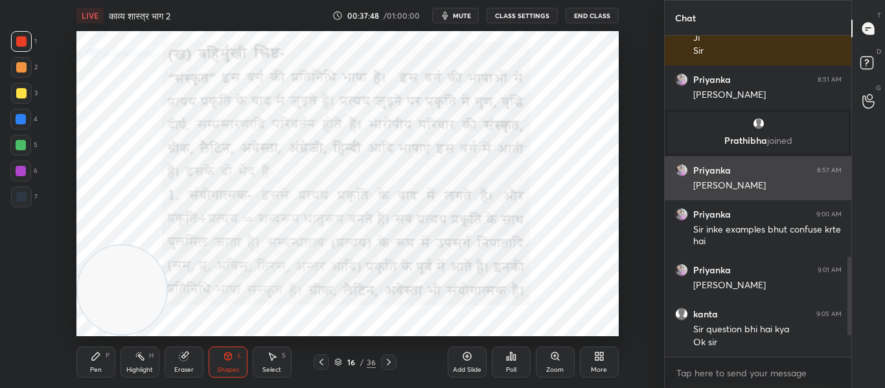
scroll to position [706, 0]
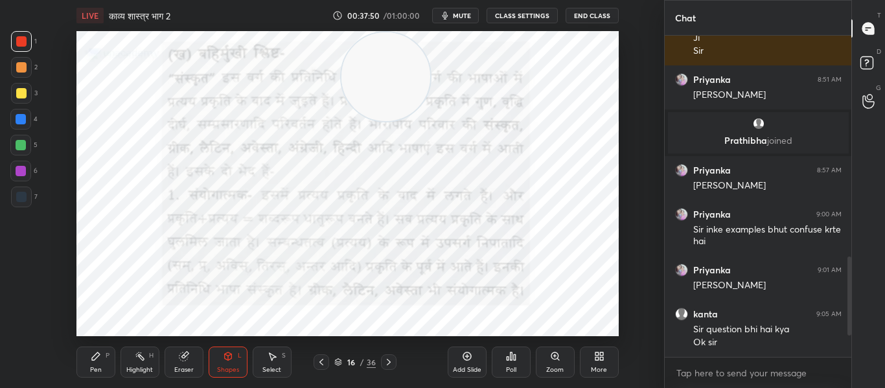
drag, startPoint x: 125, startPoint y: 285, endPoint x: 371, endPoint y: 113, distance: 300.6
click at [389, 40] on video at bounding box center [385, 76] width 89 height 89
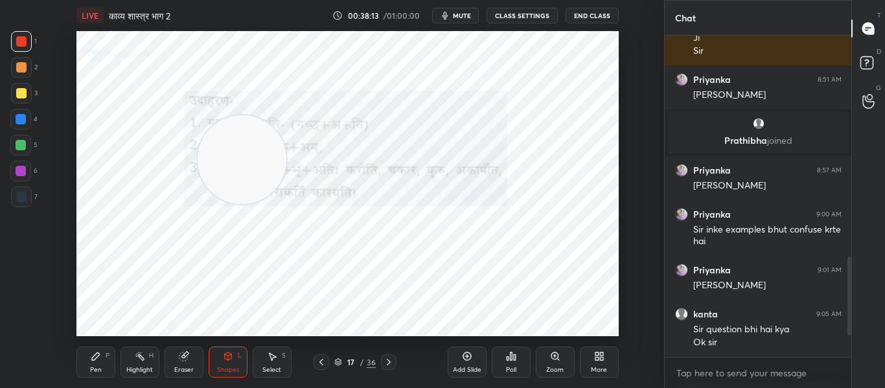
drag, startPoint x: 411, startPoint y: 90, endPoint x: 267, endPoint y: 173, distance: 166.1
click at [267, 173] on video at bounding box center [242, 159] width 89 height 89
drag, startPoint x: 257, startPoint y: 163, endPoint x: 14, endPoint y: 274, distance: 267.3
click at [14, 274] on div "1 2 3 4 5 6 7 C X Z C X Z E E Erase all H H LIVE काव्य शास्त्र भाग 2 00:38:17 /…" at bounding box center [327, 194] width 654 height 388
click at [391, 364] on icon at bounding box center [389, 362] width 10 height 10
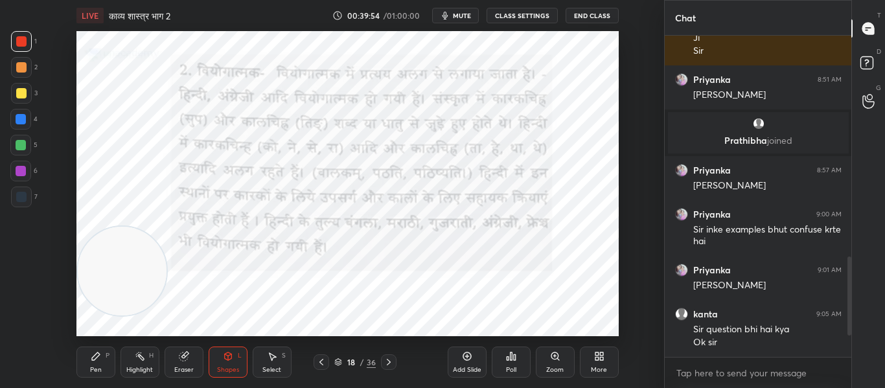
click at [386, 363] on icon at bounding box center [389, 362] width 10 height 10
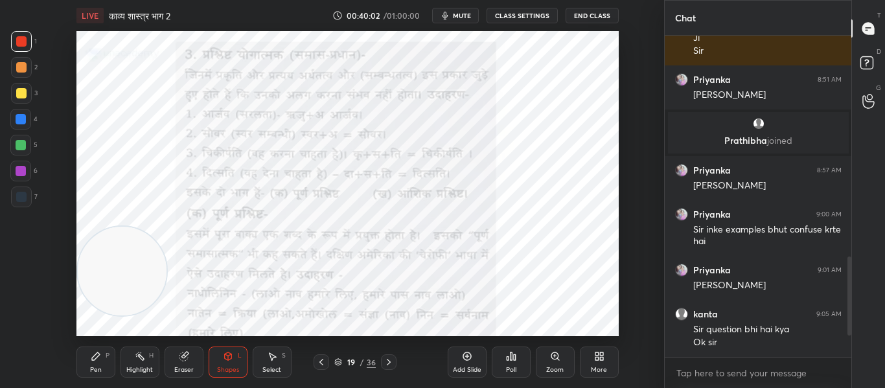
drag, startPoint x: 20, startPoint y: 197, endPoint x: 36, endPoint y: 166, distance: 34.8
click at [20, 196] on div at bounding box center [21, 197] width 10 height 10
click at [18, 46] on div at bounding box center [21, 41] width 10 height 10
click at [389, 362] on icon at bounding box center [389, 362] width 10 height 10
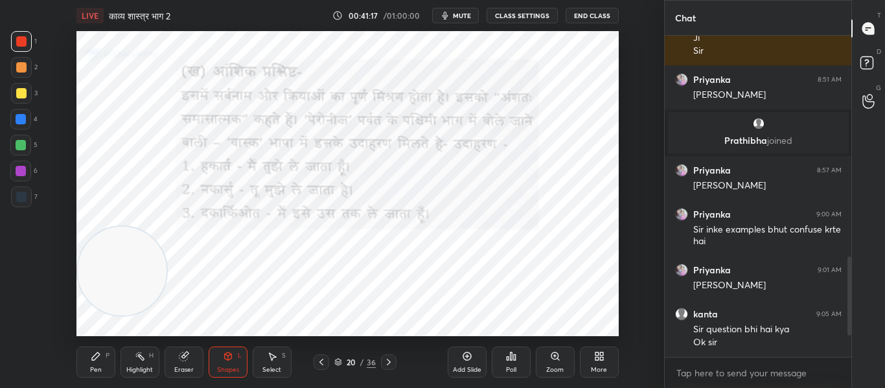
click at [325, 359] on icon at bounding box center [321, 362] width 10 height 10
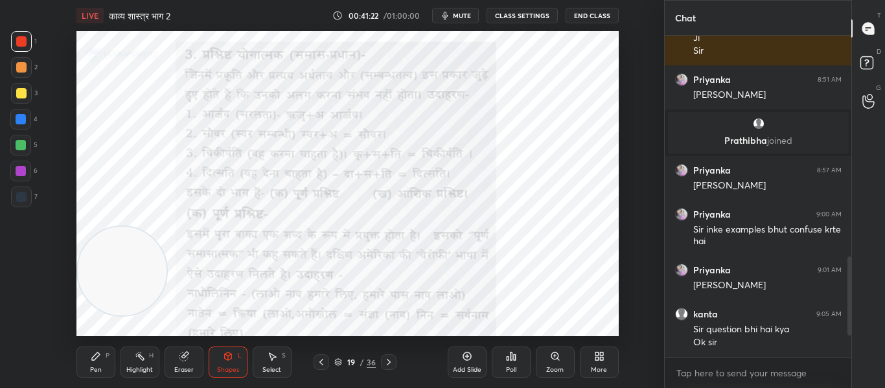
click at [443, 13] on icon "button" at bounding box center [445, 15] width 10 height 10
click at [26, 196] on div at bounding box center [21, 197] width 10 height 10
click at [217, 378] on div "Pen P Highlight H Eraser Shapes L Select S 19 / 36 Add Slide Poll Zoom More" at bounding box center [347, 362] width 542 height 52
click at [229, 362] on div "Shapes L" at bounding box center [228, 362] width 39 height 31
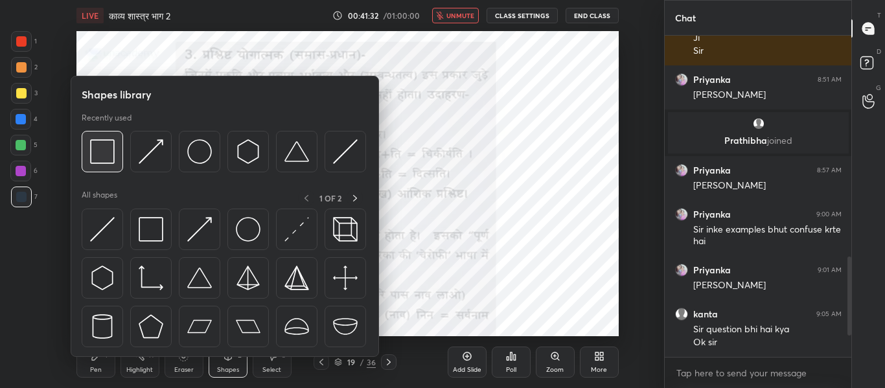
click at [114, 160] on img at bounding box center [102, 151] width 25 height 25
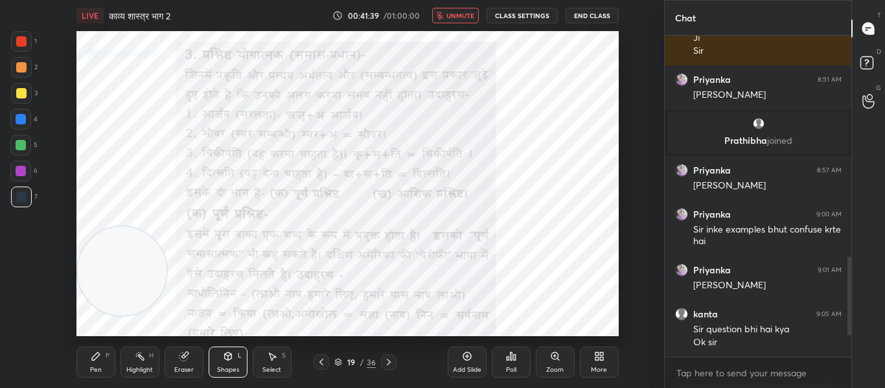
click at [389, 362] on icon at bounding box center [389, 362] width 4 height 6
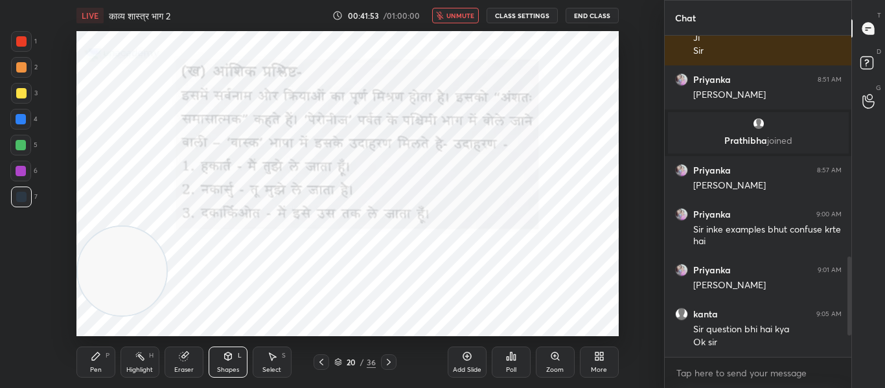
click at [457, 16] on span "unmute" at bounding box center [460, 15] width 28 height 9
click at [16, 46] on div at bounding box center [21, 41] width 21 height 21
click at [390, 364] on icon at bounding box center [389, 362] width 10 height 10
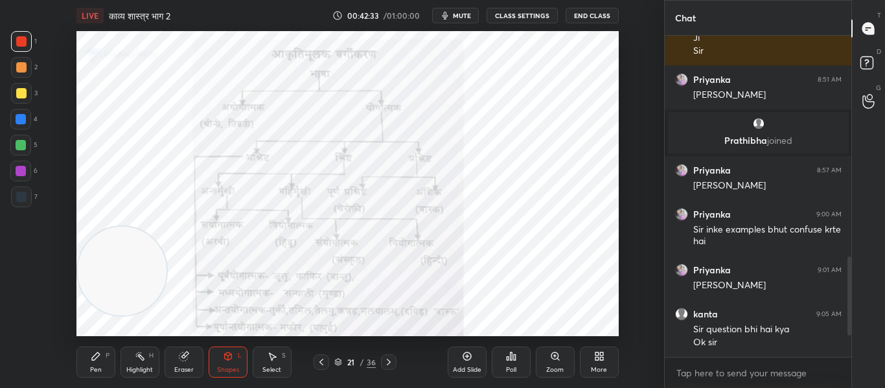
click at [78, 371] on div "Pen P" at bounding box center [95, 362] width 39 height 31
click at [29, 298] on div at bounding box center [20, 300] width 21 height 21
click at [228, 367] on div "Shapes" at bounding box center [228, 370] width 22 height 6
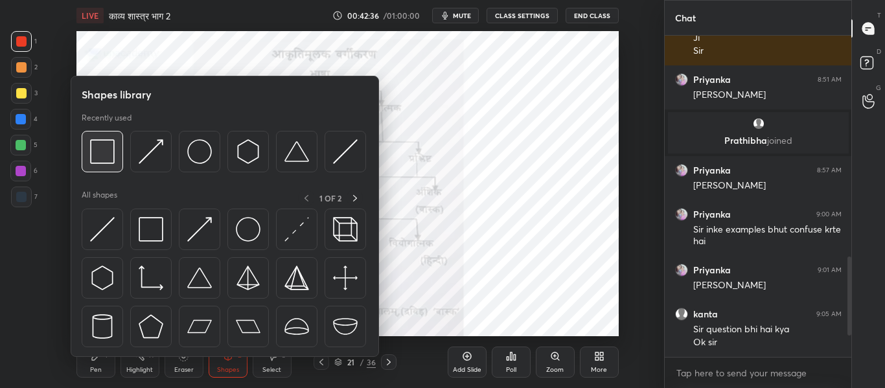
click at [117, 161] on div at bounding box center [102, 151] width 41 height 41
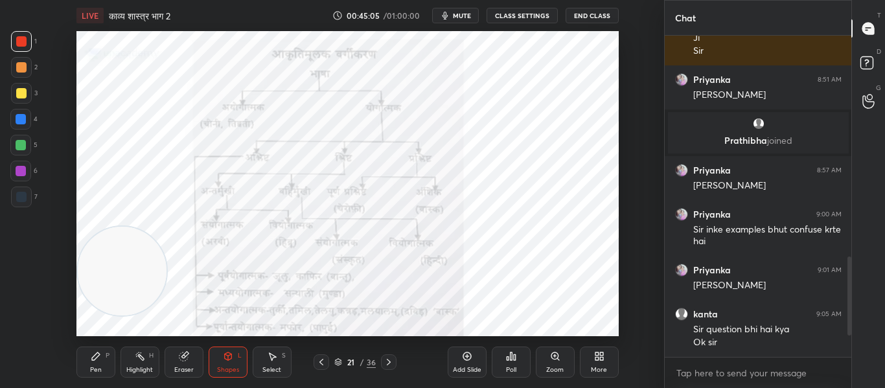
click at [563, 363] on div "Zoom" at bounding box center [555, 362] width 39 height 31
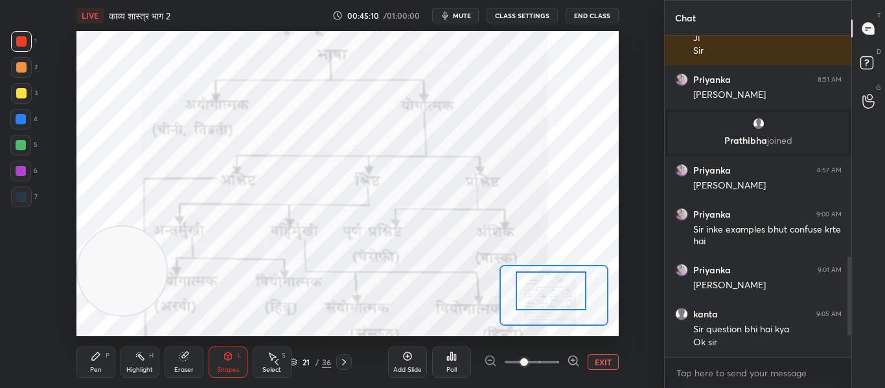
click at [564, 298] on div at bounding box center [551, 291] width 71 height 39
click at [588, 362] on button "EXIT" at bounding box center [603, 362] width 31 height 16
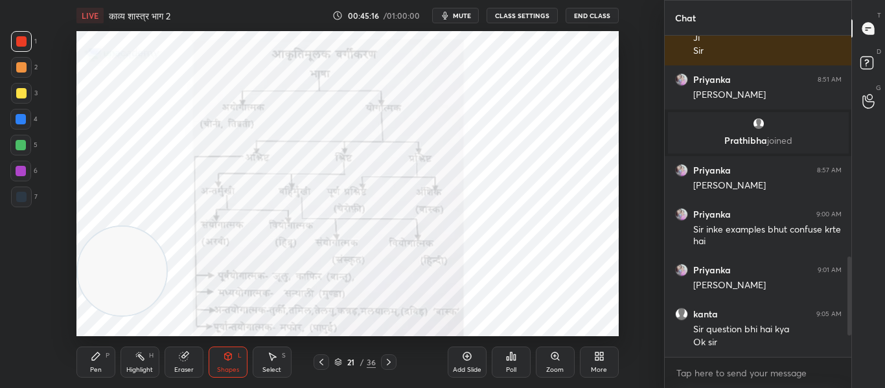
click at [341, 360] on icon at bounding box center [338, 360] width 6 height 3
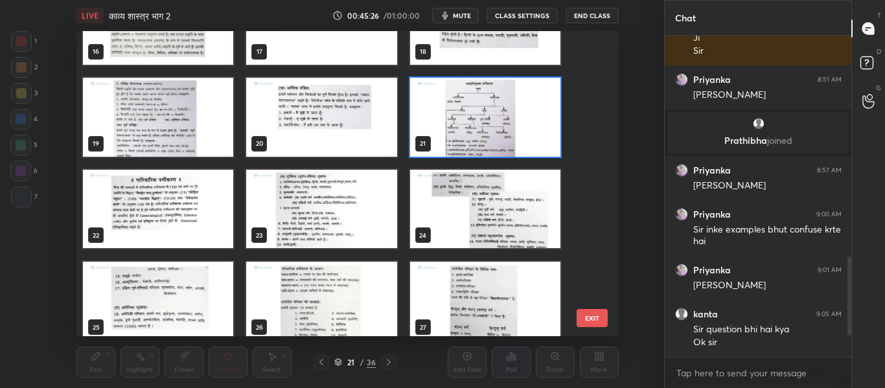
scroll to position [474, 0]
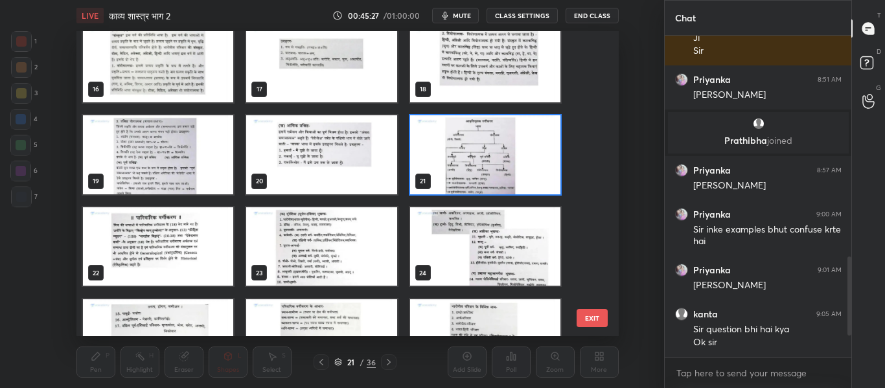
click at [478, 148] on img "grid" at bounding box center [485, 154] width 150 height 79
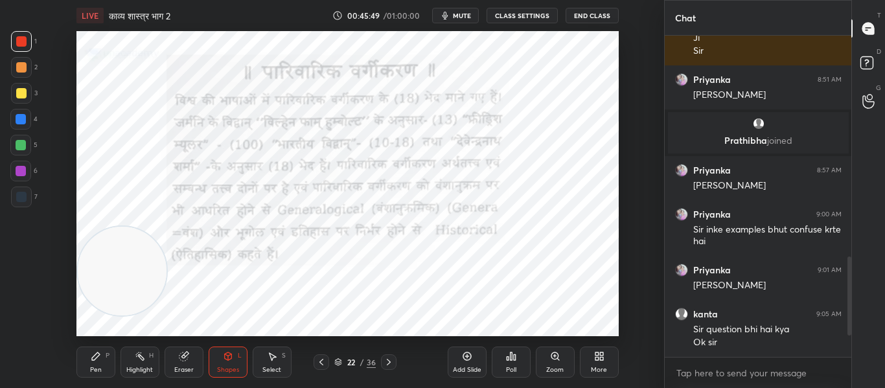
click at [102, 362] on div "Pen P" at bounding box center [95, 362] width 39 height 31
click at [29, 330] on div at bounding box center [21, 326] width 21 height 21
click at [225, 363] on div "Shapes L" at bounding box center [228, 362] width 39 height 31
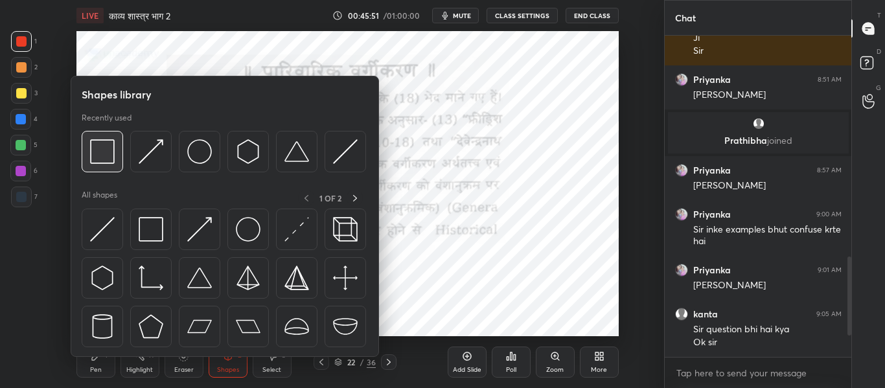
click at [110, 141] on img at bounding box center [102, 151] width 25 height 25
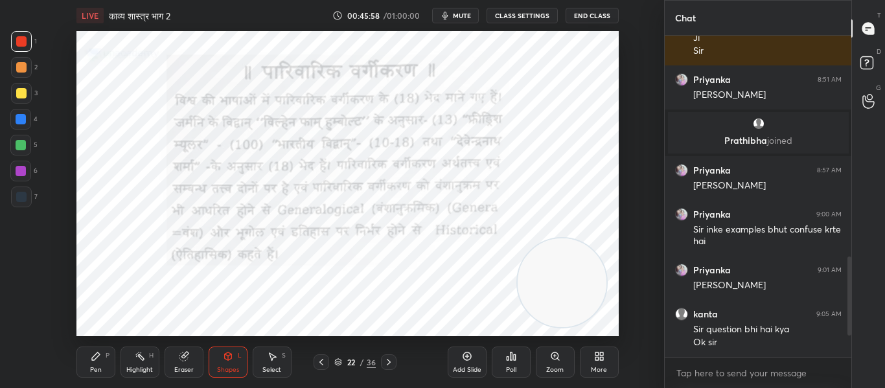
drag, startPoint x: 112, startPoint y: 279, endPoint x: 552, endPoint y: 290, distance: 440.1
click at [552, 290] on video at bounding box center [562, 282] width 89 height 89
drag, startPoint x: 17, startPoint y: 193, endPoint x: 62, endPoint y: 169, distance: 51.3
click at [17, 193] on div at bounding box center [21, 197] width 10 height 10
click at [23, 46] on div at bounding box center [21, 41] width 21 height 21
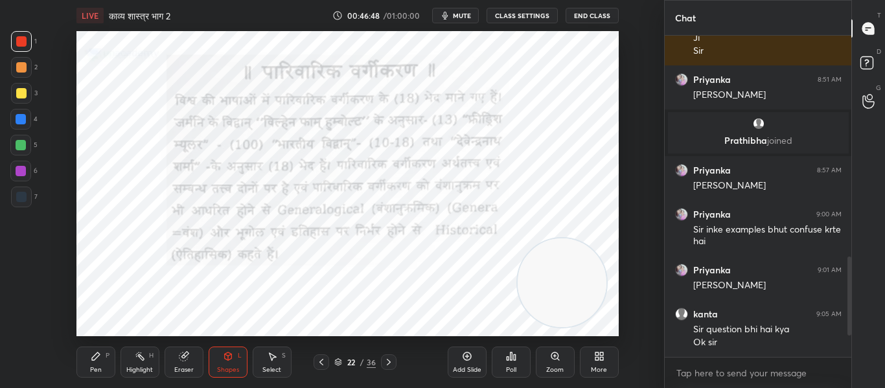
click at [390, 355] on div at bounding box center [389, 362] width 16 height 16
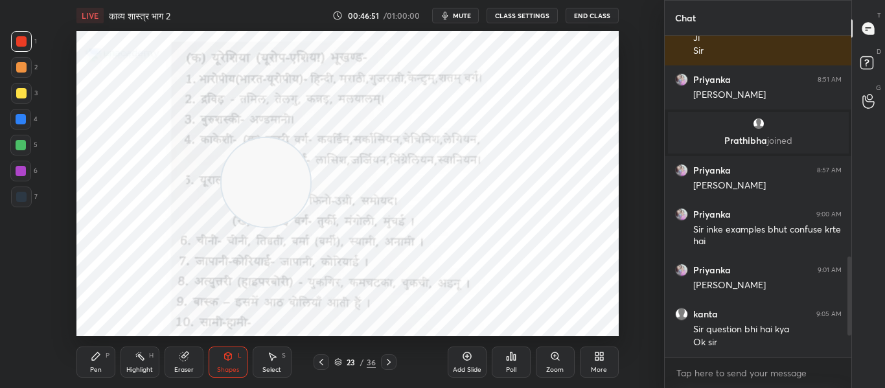
drag, startPoint x: 540, startPoint y: 302, endPoint x: 244, endPoint y: 202, distance: 312.7
click at [244, 202] on video at bounding box center [266, 182] width 89 height 89
click at [475, 326] on div "LIVE काव्य शास्त्र भाग 2 00:46:57 / 01:00:00 mute CLASS SETTINGS End Class Sett…" at bounding box center [347, 194] width 612 height 388
click at [25, 196] on div at bounding box center [21, 197] width 10 height 10
drag, startPoint x: 21, startPoint y: 119, endPoint x: 61, endPoint y: 117, distance: 39.5
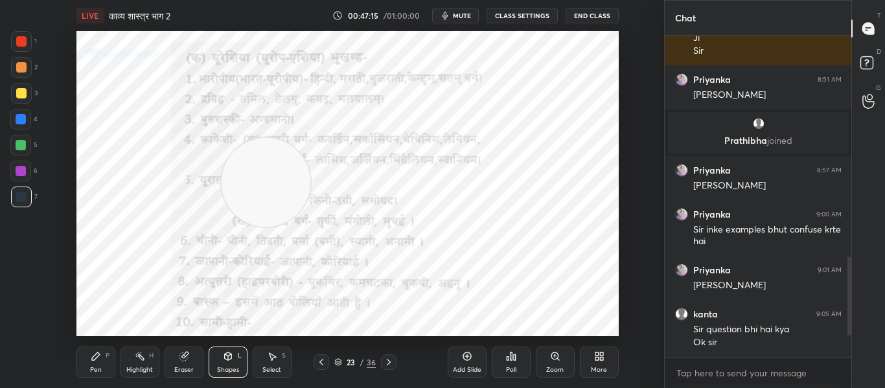
click at [40, 119] on div "1 2 3 4 5 6 7 C X Z C X Z E E Erase all H H" at bounding box center [20, 183] width 41 height 305
drag, startPoint x: 284, startPoint y: 174, endPoint x: 597, endPoint y: 91, distance: 324.6
click at [597, 91] on video at bounding box center [573, 98] width 89 height 89
click at [25, 38] on div at bounding box center [21, 41] width 10 height 10
click at [470, 15] on span "mute" at bounding box center [462, 15] width 18 height 9
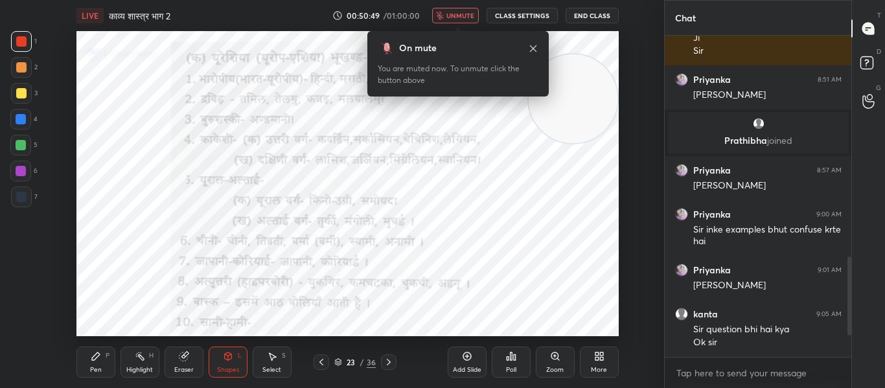
click at [463, 10] on button "unmute" at bounding box center [455, 16] width 47 height 16
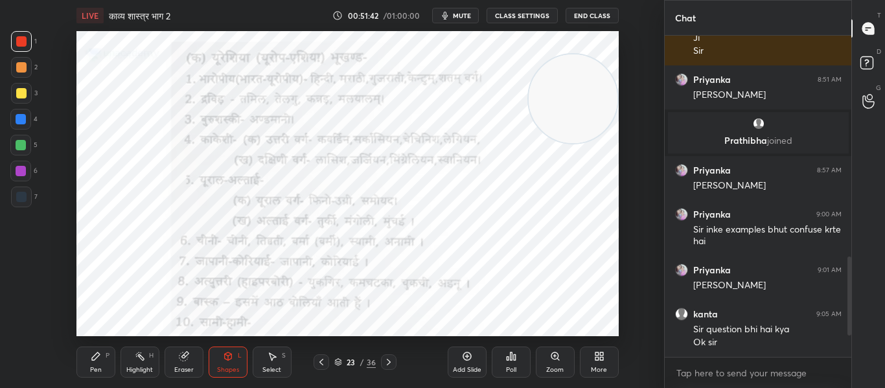
click at [391, 359] on icon at bounding box center [389, 362] width 10 height 10
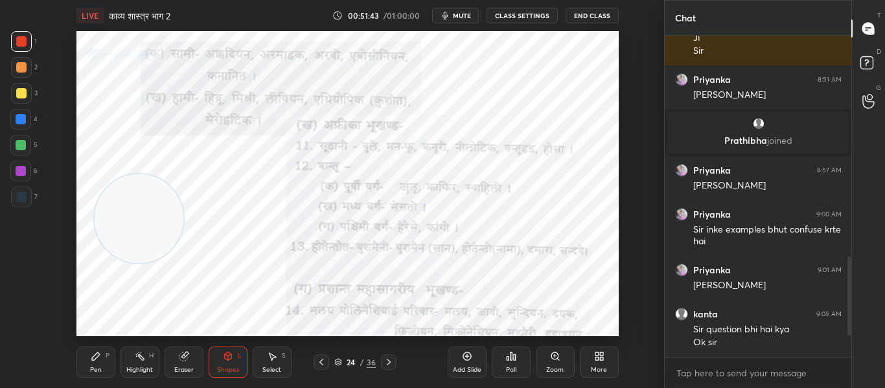
drag, startPoint x: 580, startPoint y: 103, endPoint x: 146, endPoint y: 223, distance: 450.4
click at [146, 223] on video at bounding box center [139, 218] width 89 height 89
drag, startPoint x: 182, startPoint y: 358, endPoint x: 157, endPoint y: 338, distance: 31.4
click at [180, 358] on icon at bounding box center [183, 357] width 8 height 8
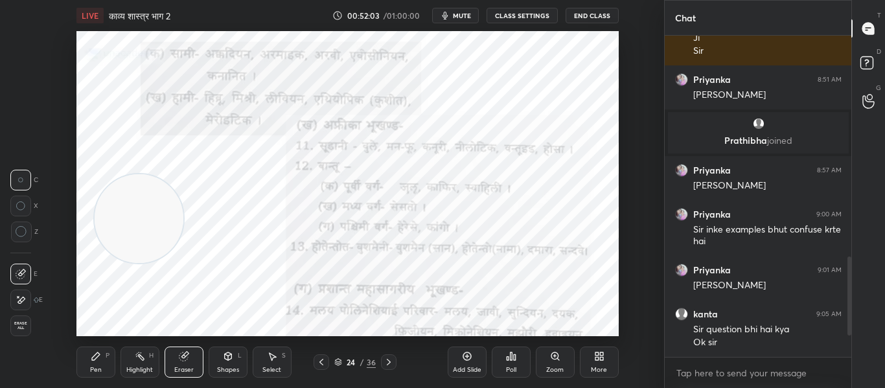
click at [24, 234] on icon at bounding box center [22, 232] width 12 height 12
click at [229, 368] on div "Shapes" at bounding box center [228, 370] width 22 height 6
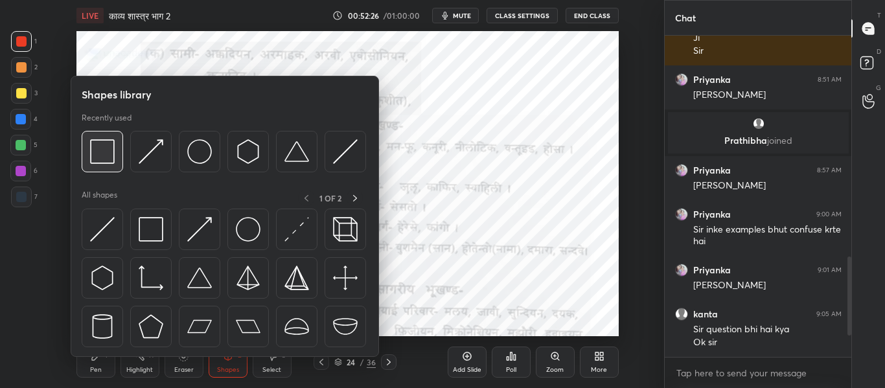
click at [110, 156] on img at bounding box center [102, 151] width 25 height 25
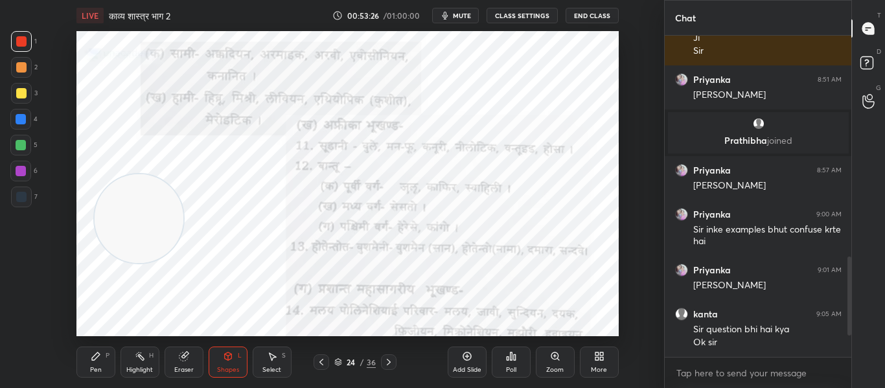
click at [389, 369] on div at bounding box center [389, 362] width 16 height 16
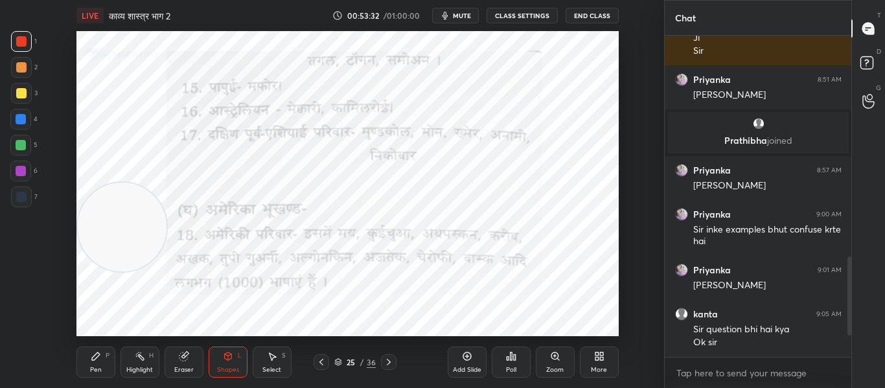
drag, startPoint x: 118, startPoint y: 233, endPoint x: 43, endPoint y: 255, distance: 77.9
click at [43, 255] on div "Setting up your live class Poll for secs No correct answer Start poll" at bounding box center [347, 183] width 612 height 305
drag, startPoint x: 122, startPoint y: 231, endPoint x: 595, endPoint y: 111, distance: 488.1
click at [595, 111] on video at bounding box center [573, 120] width 89 height 89
click at [393, 358] on icon at bounding box center [389, 362] width 10 height 10
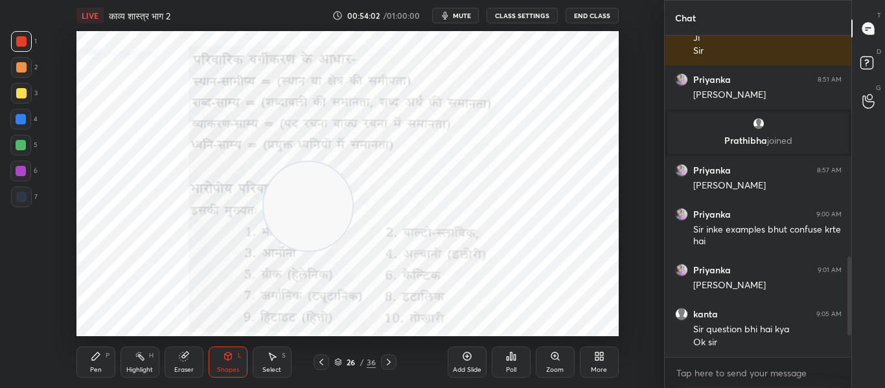
drag, startPoint x: 570, startPoint y: 108, endPoint x: 305, endPoint y: 194, distance: 278.5
click at [305, 194] on video at bounding box center [308, 206] width 89 height 89
drag, startPoint x: 285, startPoint y: 213, endPoint x: 540, endPoint y: 132, distance: 267.4
click at [540, 132] on video at bounding box center [562, 124] width 89 height 89
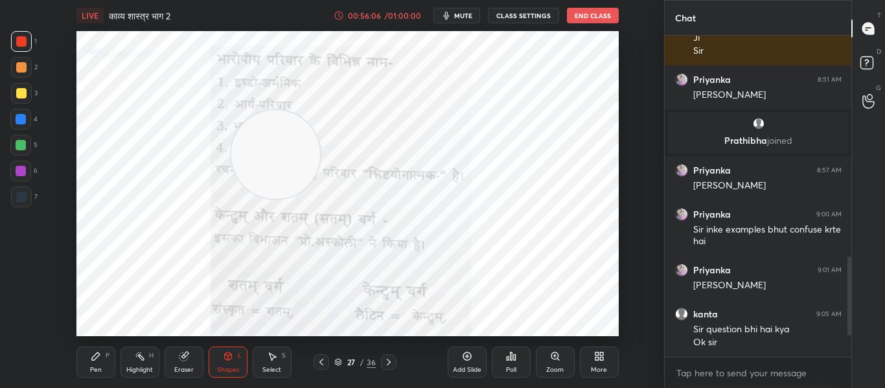
drag, startPoint x: 555, startPoint y: 135, endPoint x: 268, endPoint y: 165, distance: 289.2
click at [268, 165] on video at bounding box center [275, 154] width 89 height 89
drag, startPoint x: 321, startPoint y: 146, endPoint x: 573, endPoint y: 141, distance: 251.5
click at [567, 122] on video at bounding box center [556, 111] width 89 height 89
drag, startPoint x: 386, startPoint y: 365, endPoint x: 404, endPoint y: 336, distance: 34.7
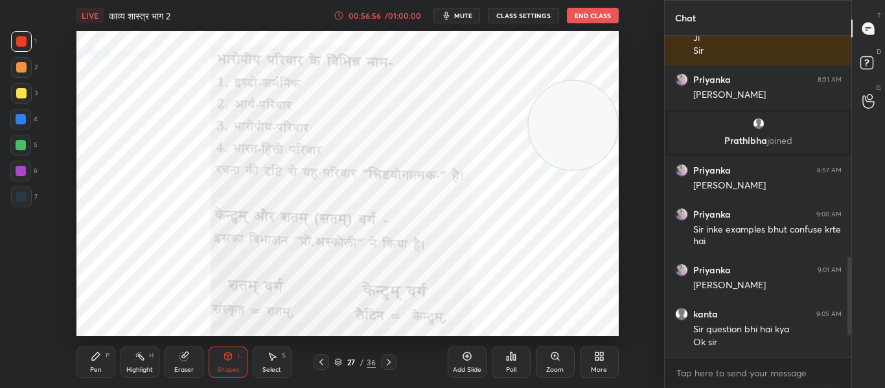
click at [386, 365] on icon at bounding box center [389, 362] width 10 height 10
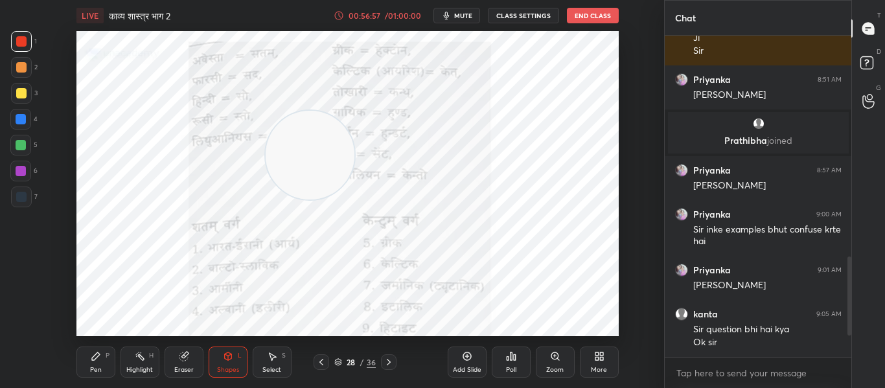
drag, startPoint x: 575, startPoint y: 142, endPoint x: 312, endPoint y: 172, distance: 264.8
click at [312, 172] on video at bounding box center [310, 155] width 89 height 89
drag, startPoint x: 323, startPoint y: 175, endPoint x: 115, endPoint y: 174, distance: 207.4
click at [69, 171] on div "Setting up your live class Poll for secs No correct answer Start poll" at bounding box center [347, 183] width 612 height 305
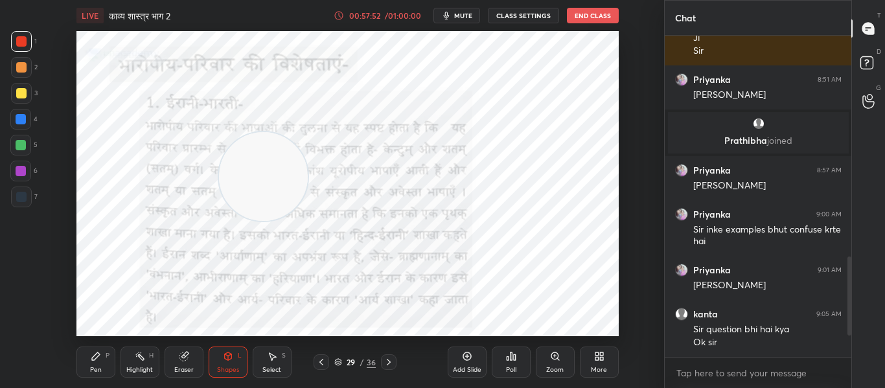
drag, startPoint x: 121, startPoint y: 130, endPoint x: 262, endPoint y: 156, distance: 143.5
click at [262, 156] on video at bounding box center [263, 176] width 89 height 89
drag, startPoint x: 268, startPoint y: 178, endPoint x: 614, endPoint y: 145, distance: 347.7
click at [614, 145] on video at bounding box center [573, 142] width 89 height 89
click at [386, 365] on icon at bounding box center [389, 362] width 10 height 10
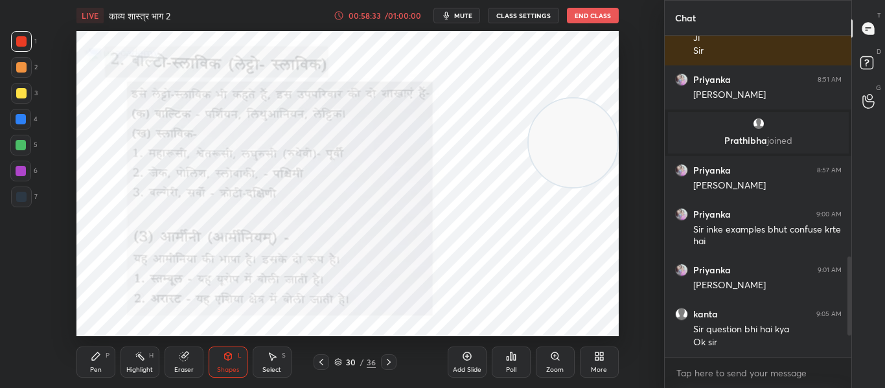
drag, startPoint x: 392, startPoint y: 362, endPoint x: 368, endPoint y: 337, distance: 34.4
click at [391, 362] on icon at bounding box center [389, 362] width 10 height 10
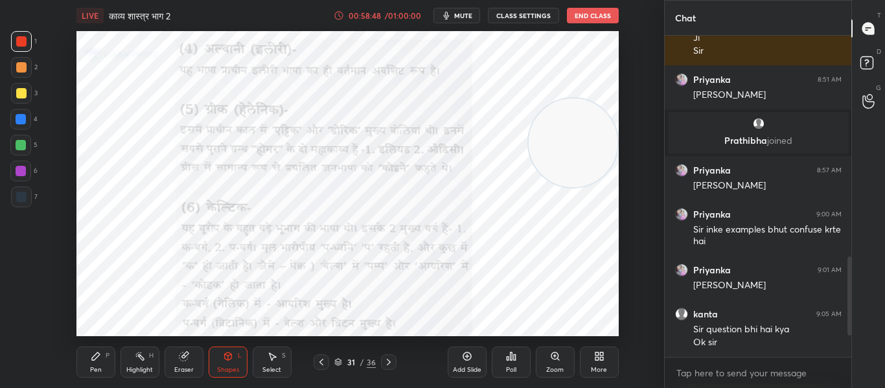
click at [392, 368] on div at bounding box center [389, 362] width 16 height 16
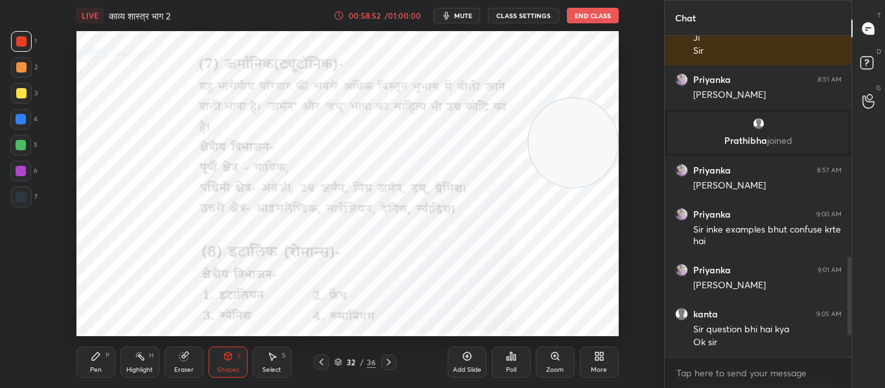
click at [512, 327] on div "LIVE काव्य शास्त्र भाग 2 00:58:52 / 01:00:00 mute CLASS SETTINGS End Class Sett…" at bounding box center [347, 194] width 612 height 388
click at [390, 362] on icon at bounding box center [389, 362] width 10 height 10
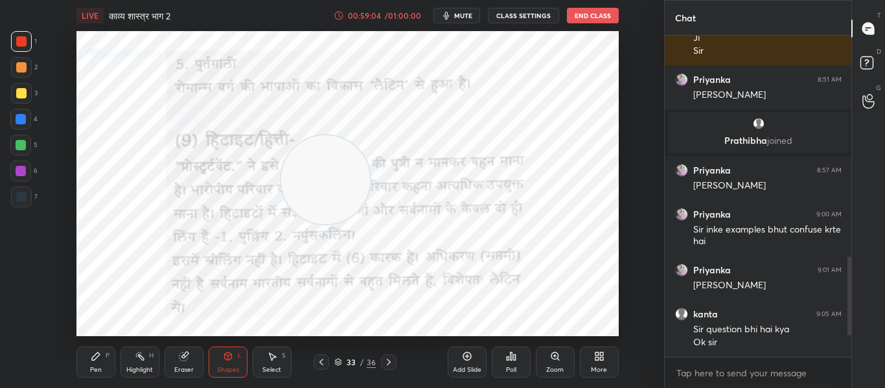
drag, startPoint x: 566, startPoint y: 141, endPoint x: 318, endPoint y: 178, distance: 250.3
click at [318, 178] on video at bounding box center [325, 179] width 89 height 89
drag, startPoint x: 329, startPoint y: 180, endPoint x: 65, endPoint y: 232, distance: 268.8
click at [65, 232] on div "Setting up your live class Poll for secs No correct answer Start poll" at bounding box center [347, 183] width 612 height 305
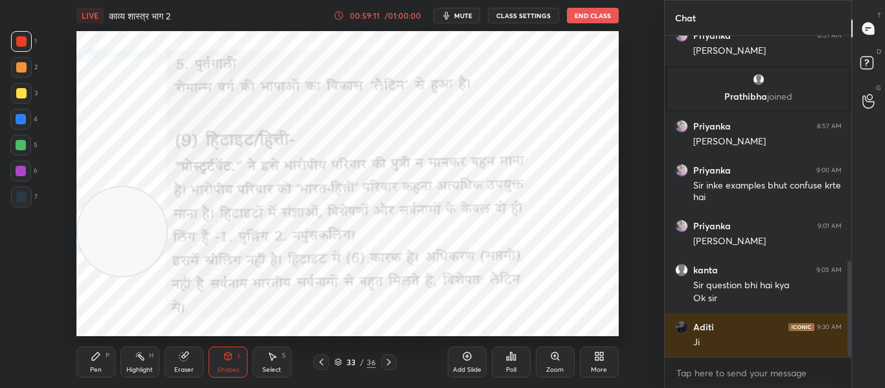
drag, startPoint x: 387, startPoint y: 367, endPoint x: 386, endPoint y: 345, distance: 22.1
click at [388, 367] on icon at bounding box center [389, 362] width 10 height 10
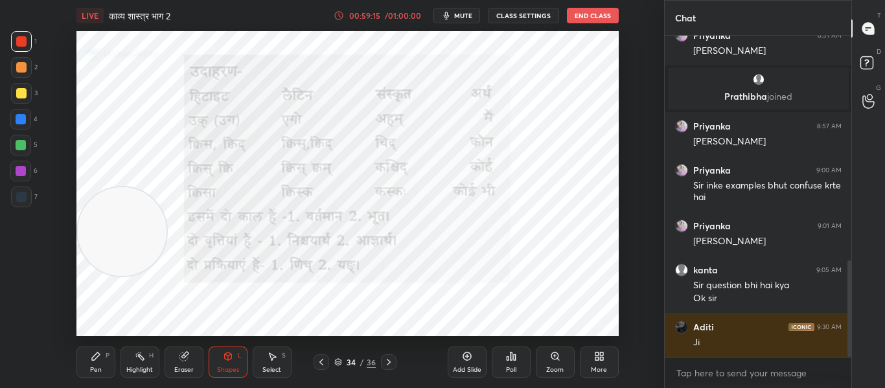
click at [389, 364] on icon at bounding box center [389, 362] width 4 height 6
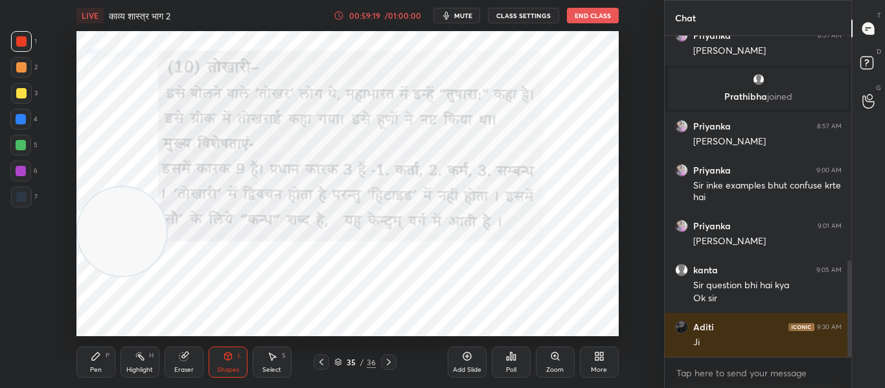
click at [386, 358] on icon at bounding box center [389, 362] width 10 height 10
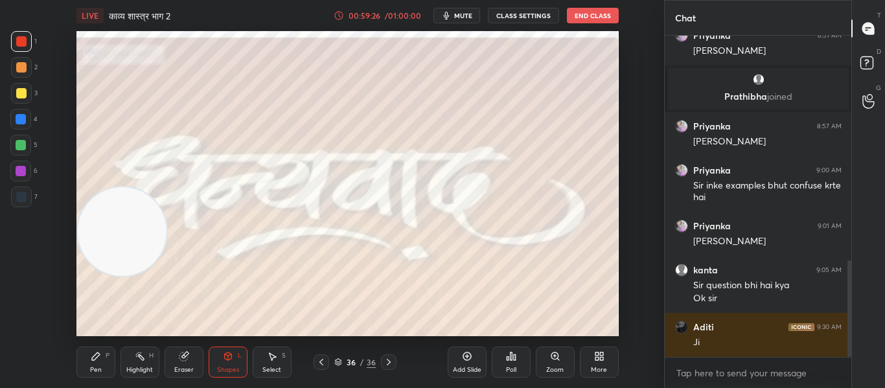
scroll to position [763, 0]
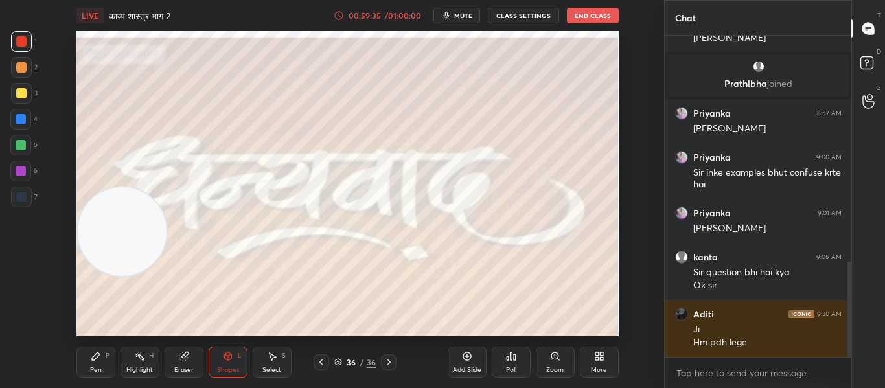
click at [517, 363] on div "Poll" at bounding box center [511, 362] width 39 height 31
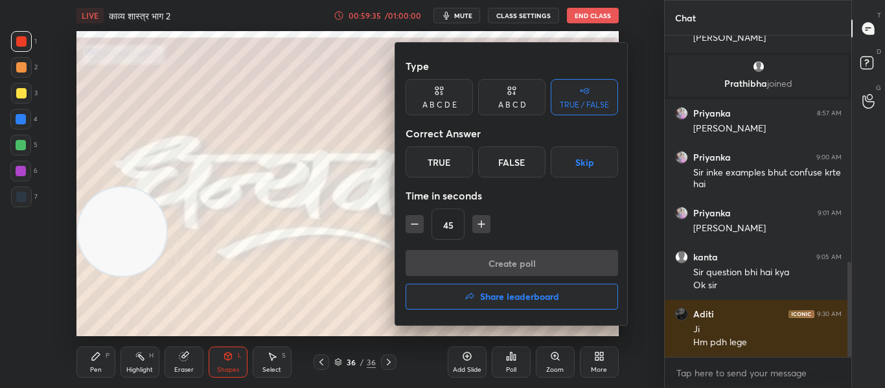
click at [441, 163] on div "True" at bounding box center [439, 161] width 67 height 31
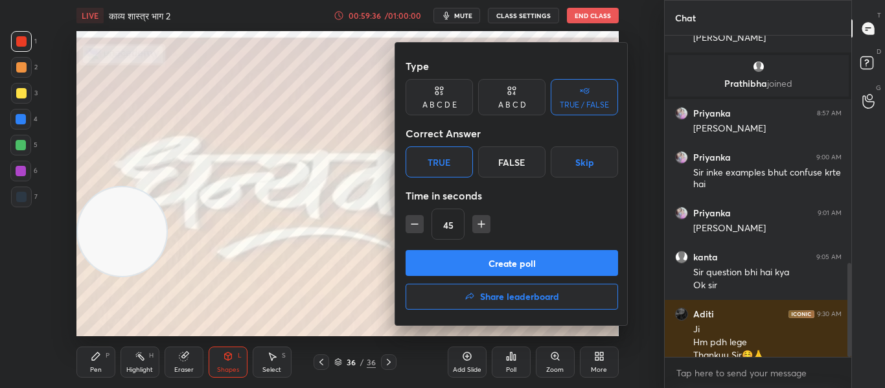
scroll to position [776, 0]
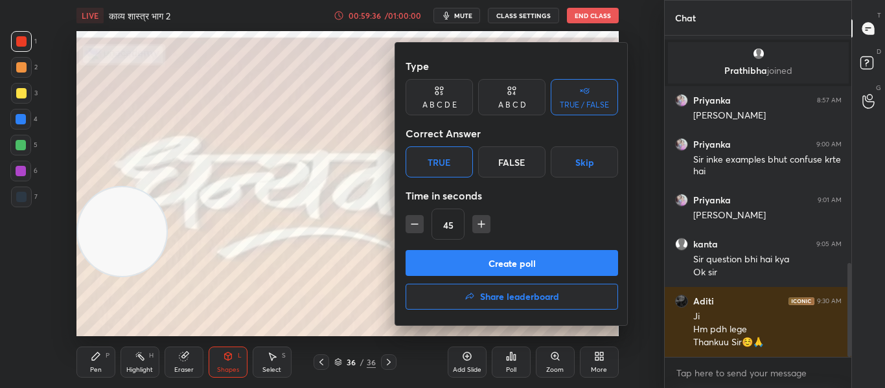
click at [465, 253] on button "Create poll" at bounding box center [512, 263] width 213 height 26
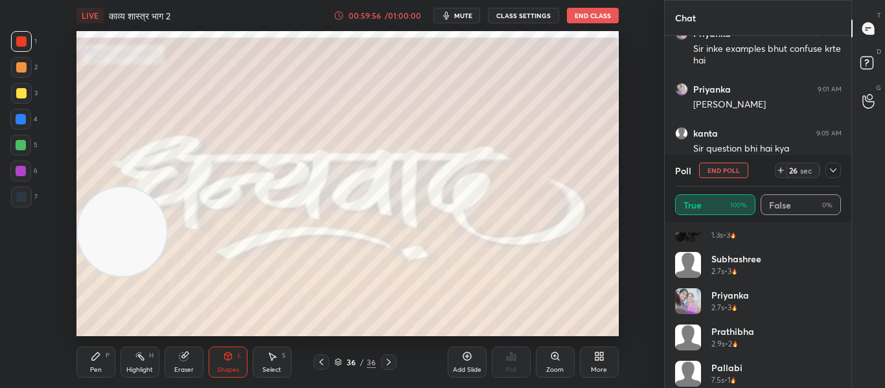
scroll to position [26, 0]
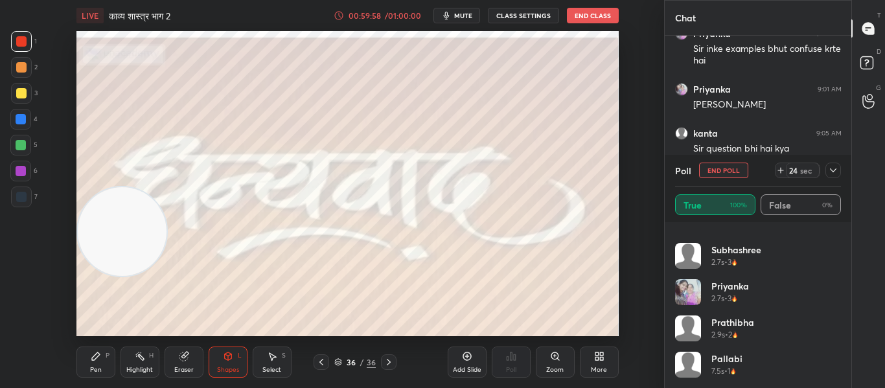
click at [837, 167] on icon at bounding box center [833, 170] width 10 height 10
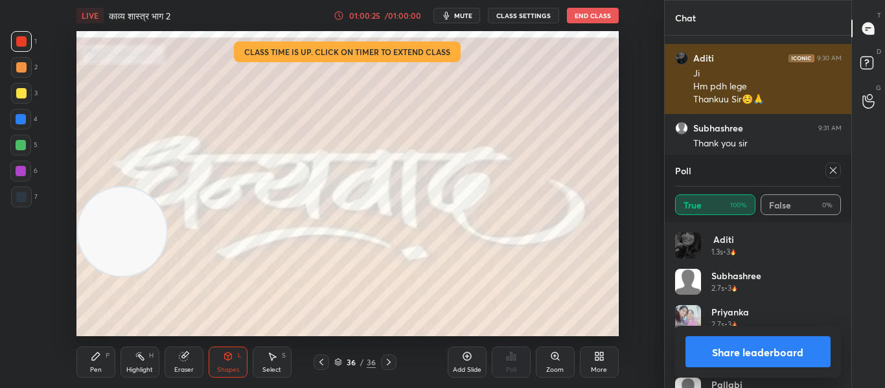
scroll to position [1063, 0]
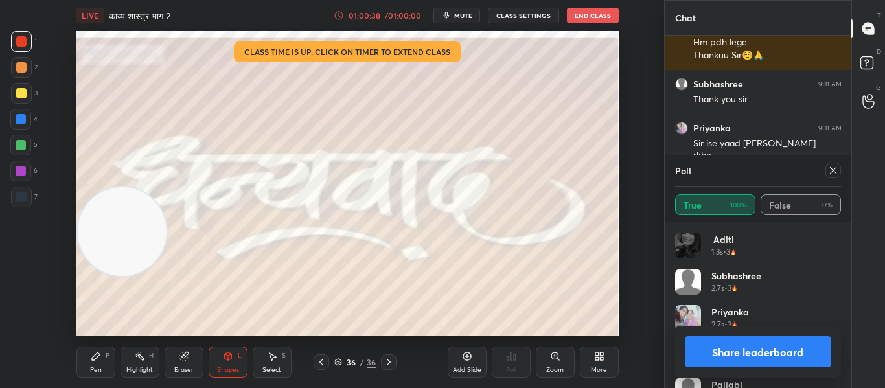
click at [838, 168] on icon at bounding box center [833, 170] width 10 height 10
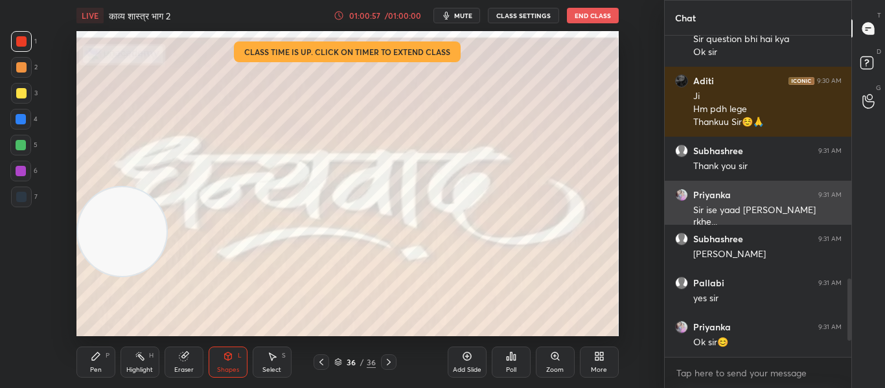
scroll to position [291, 183]
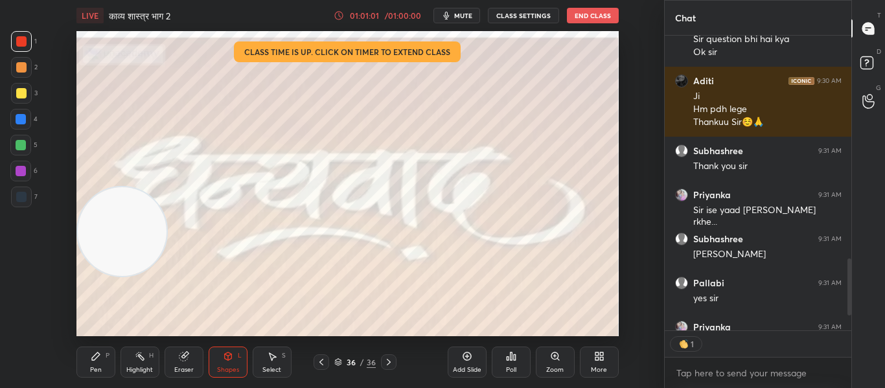
click at [586, 14] on button "End Class" at bounding box center [593, 16] width 52 height 16
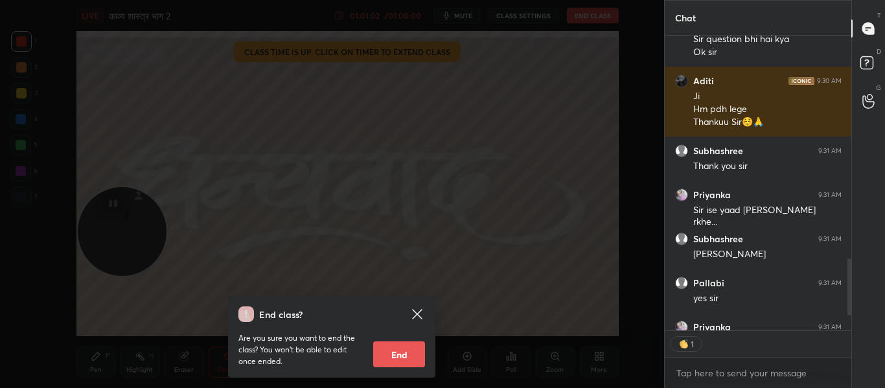
click at [393, 353] on button "End" at bounding box center [399, 354] width 52 height 26
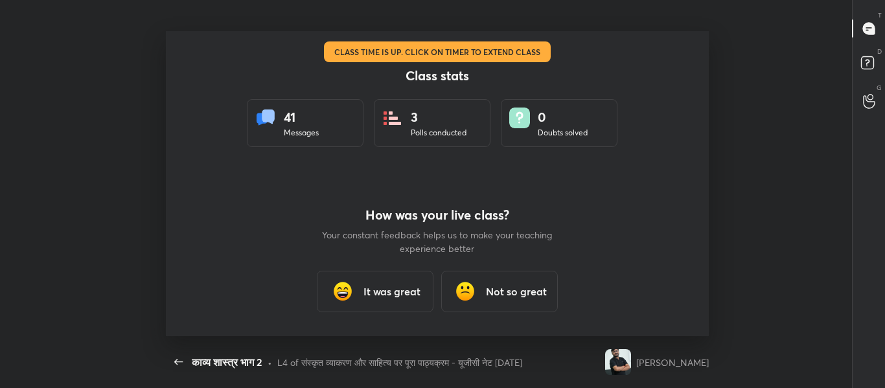
scroll to position [0, 0]
click at [406, 296] on h3 "It was great" at bounding box center [392, 292] width 57 height 16
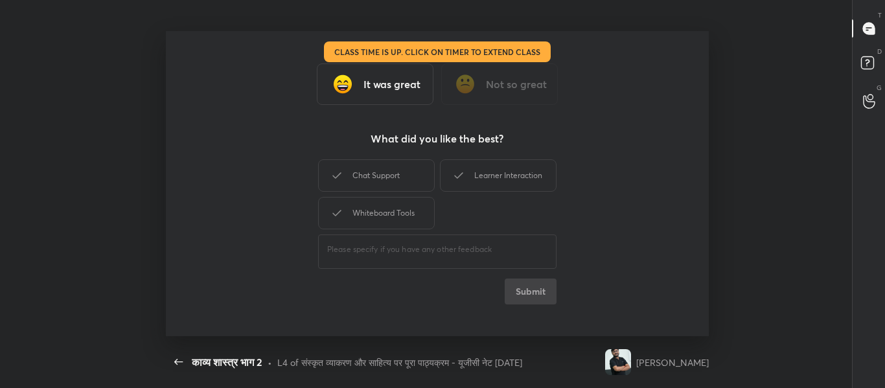
type textarea "x"
drag, startPoint x: 377, startPoint y: 167, endPoint x: 441, endPoint y: 168, distance: 64.2
click at [378, 167] on div "Chat Support" at bounding box center [376, 175] width 117 height 32
click at [467, 168] on div "Learner Interaction" at bounding box center [498, 175] width 117 height 32
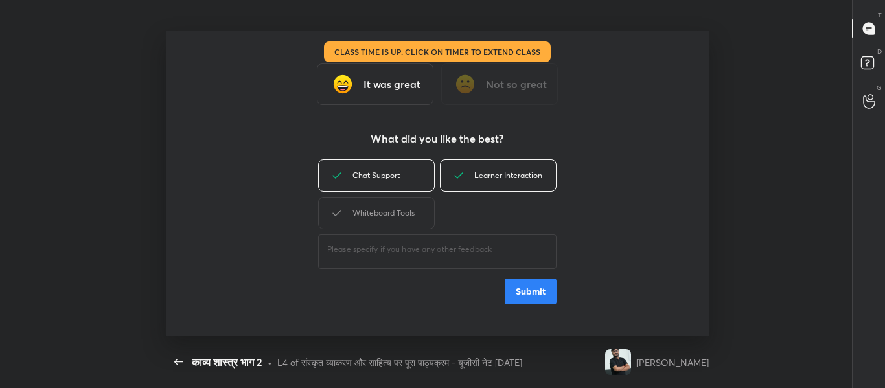
click at [544, 295] on button "Submit" at bounding box center [531, 292] width 52 height 26
